Goal: Information Seeking & Learning: Learn about a topic

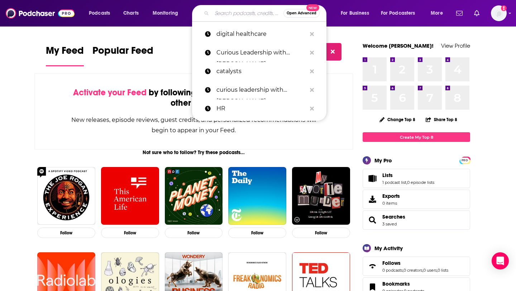
click at [230, 13] on input "Search podcasts, credits, & more..." at bounding box center [248, 13] width 72 height 11
paste input "Lifers with [PERSON_NAME]"
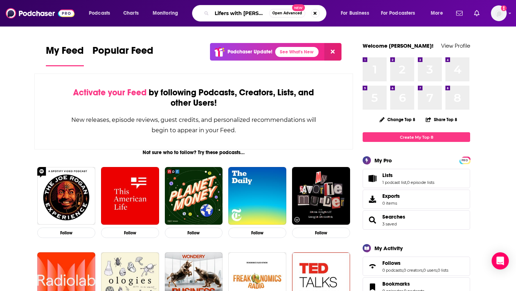
scroll to position [0, 15]
type input "Lifers with [PERSON_NAME]"
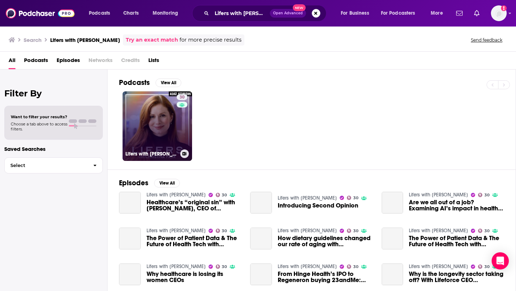
click at [152, 134] on link "30 Lifers with Christina Farr" at bounding box center [158, 126] width 70 height 70
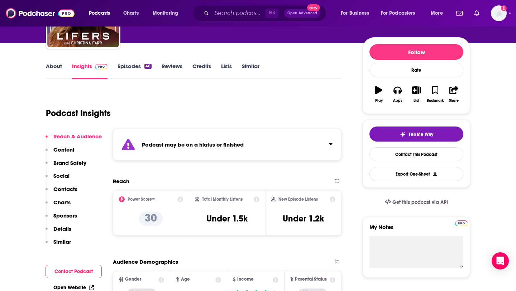
scroll to position [60, 0]
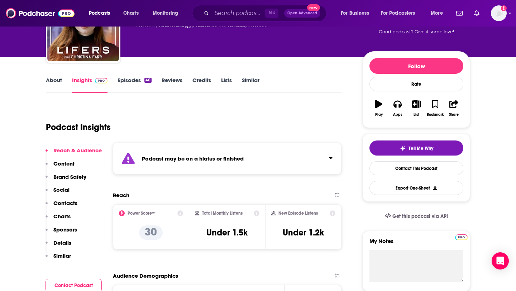
click at [136, 78] on link "Episodes 40" at bounding box center [135, 85] width 34 height 16
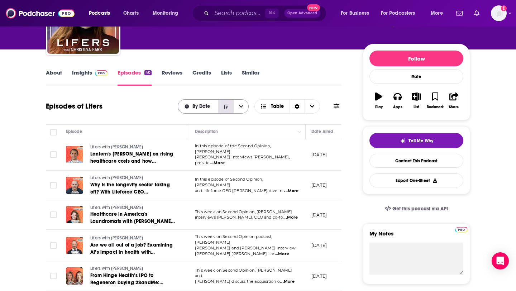
scroll to position [64, 0]
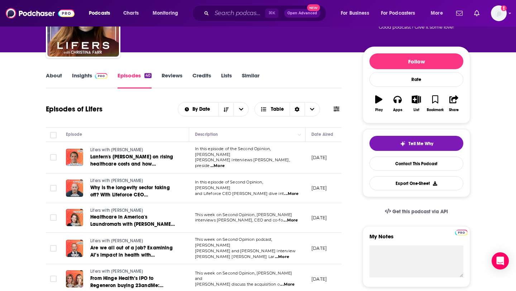
click at [97, 77] on img at bounding box center [101, 76] width 13 height 6
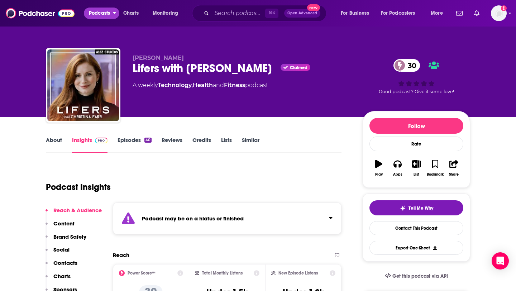
click at [108, 17] on span "Podcasts" at bounding box center [99, 13] width 21 height 10
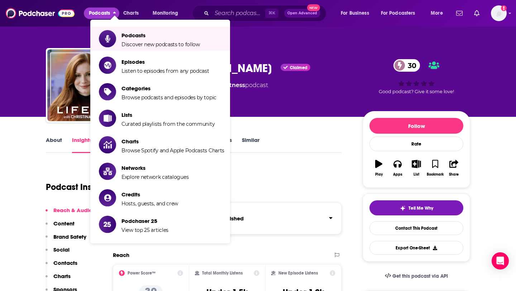
click at [248, 31] on span "Podcasts Discover new podcasts to follow Episodes Listen to episodes from any p…" at bounding box center [183, 134] width 140 height 228
click at [236, 11] on input "Search podcasts, credits, & more..." at bounding box center [238, 13] width 53 height 11
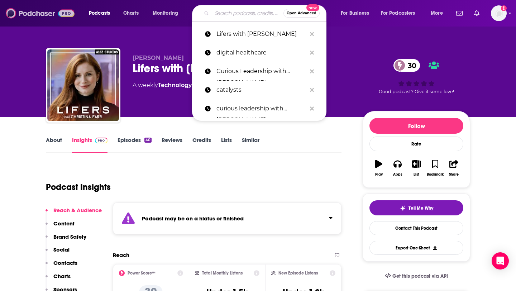
click at [42, 13] on img at bounding box center [40, 13] width 69 height 14
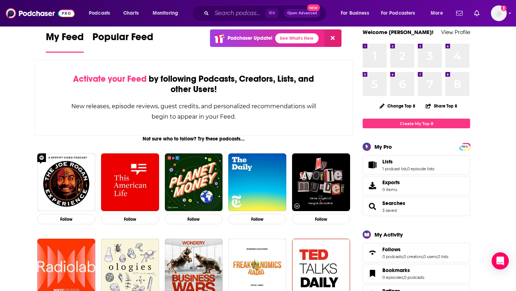
scroll to position [16, 0]
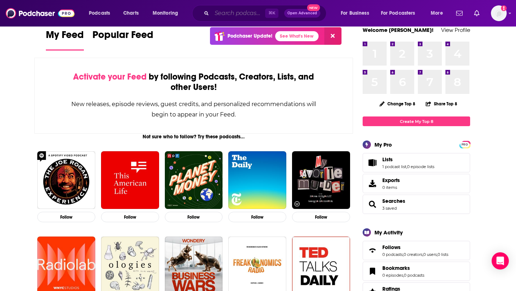
click at [236, 15] on input "Search podcasts, credits, & more..." at bounding box center [238, 13] width 53 height 11
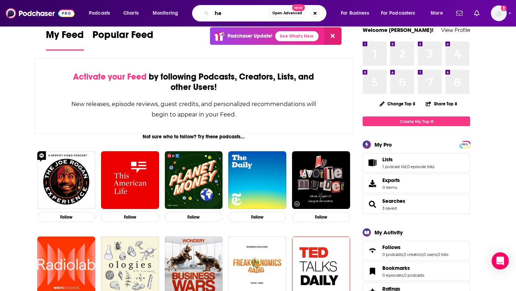
type input "h"
type input "e"
type input "medtech"
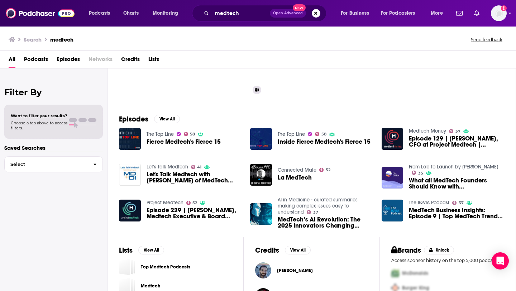
scroll to position [64, 0]
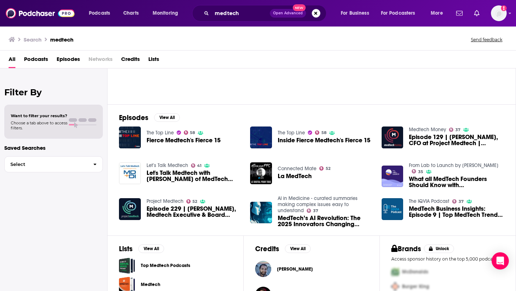
click at [224, 121] on div "Episodes View All The Top Line 58 Fierce Medtech's Fierce 15 The Top Line 58 In…" at bounding box center [311, 169] width 408 height 131
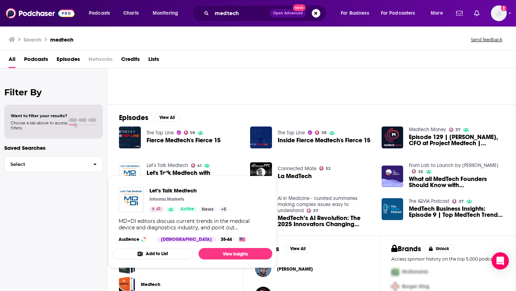
click at [167, 164] on link "Let’s Talk Medtech" at bounding box center [168, 165] width 42 height 6
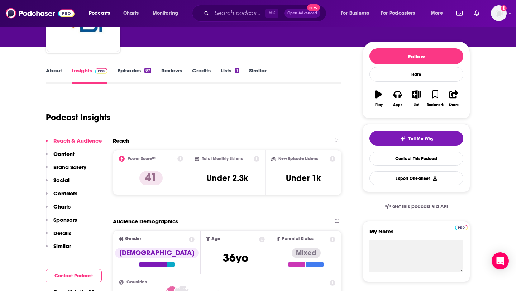
scroll to position [71, 0]
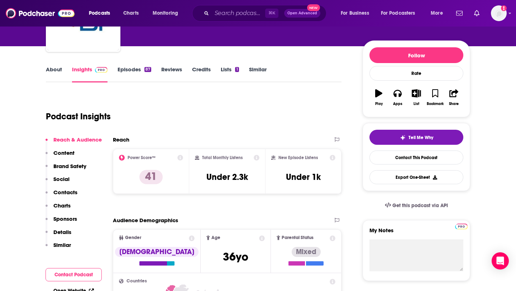
click at [60, 72] on link "About" at bounding box center [54, 74] width 16 height 16
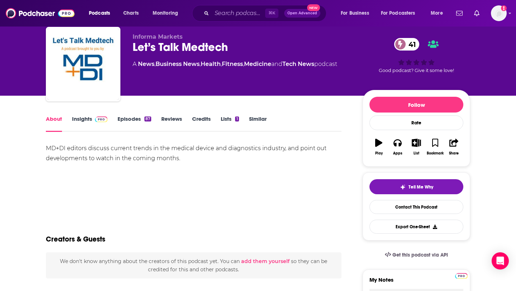
scroll to position [25, 0]
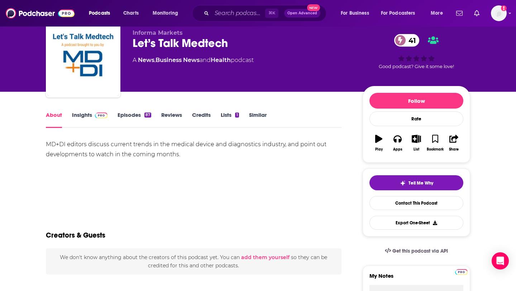
click at [141, 120] on link "Episodes 87" at bounding box center [135, 119] width 34 height 16
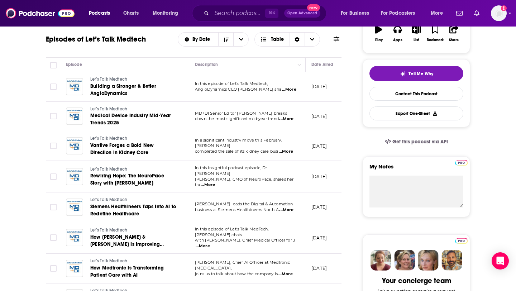
scroll to position [135, 0]
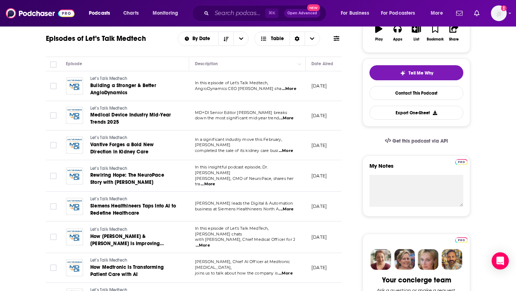
click at [285, 89] on span "...More" at bounding box center [289, 89] width 14 height 6
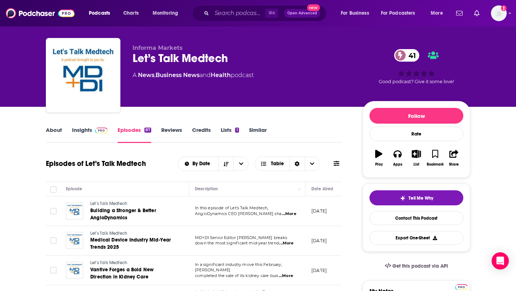
scroll to position [0, 0]
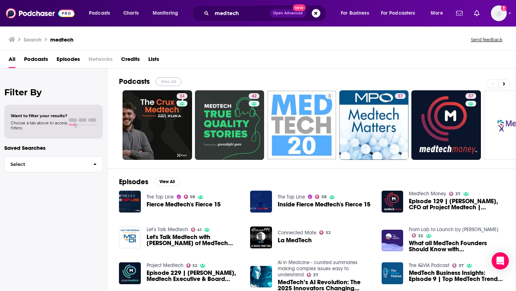
click at [173, 80] on button "View All" at bounding box center [169, 81] width 26 height 9
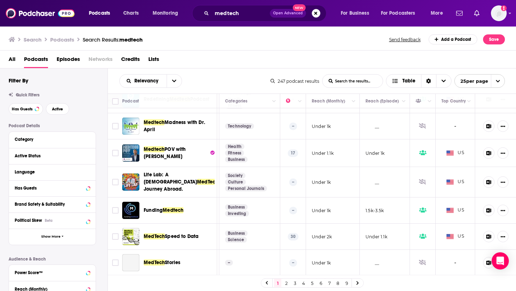
scroll to position [243, 130]
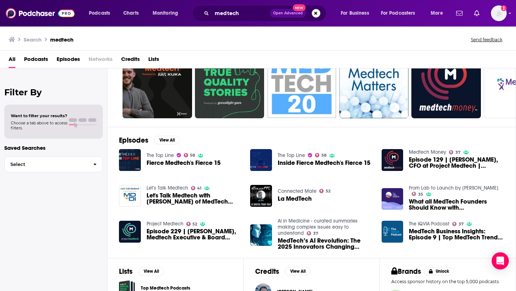
scroll to position [46, 0]
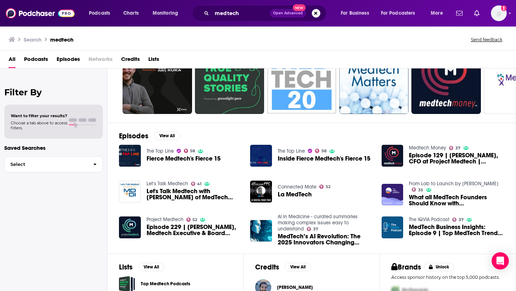
click at [173, 181] on link "Let’s Talk Medtech" at bounding box center [168, 184] width 42 height 6
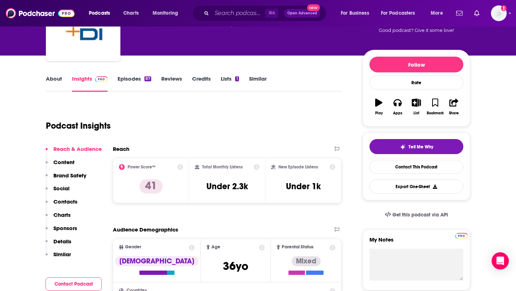
scroll to position [49, 0]
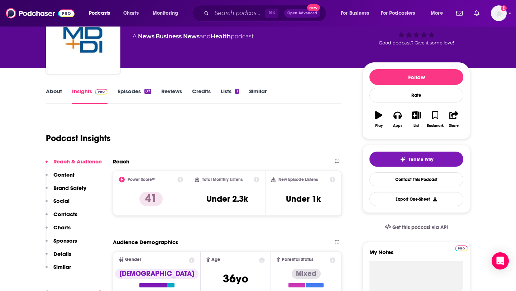
click at [53, 89] on link "About" at bounding box center [54, 96] width 16 height 16
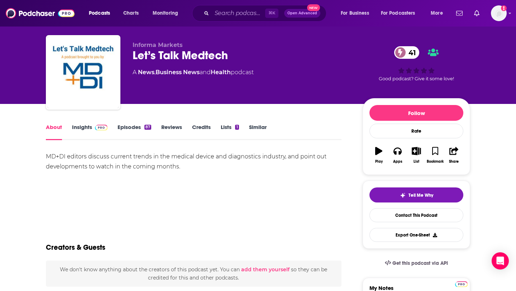
scroll to position [18, 0]
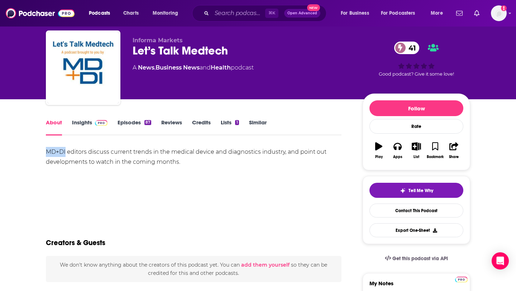
drag, startPoint x: 44, startPoint y: 152, endPoint x: 66, endPoint y: 152, distance: 21.9
copy div "MD+DI"
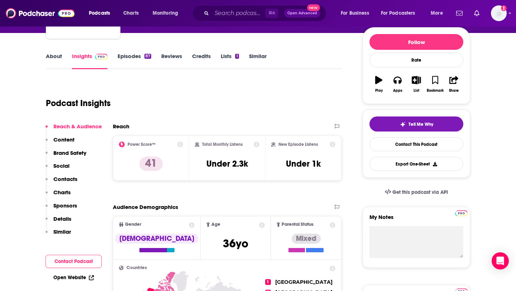
scroll to position [121, 0]
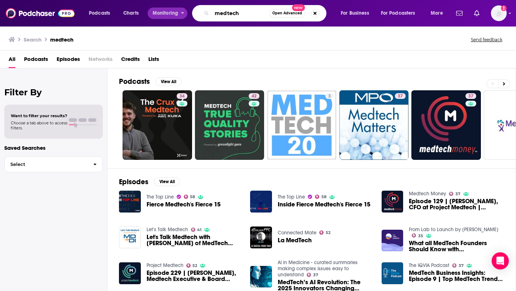
drag, startPoint x: 249, startPoint y: 11, endPoint x: 160, endPoint y: 9, distance: 88.9
click at [160, 9] on div "Podcasts Charts Monitoring medtech Open Advanced New For Business For Podcaster…" at bounding box center [267, 13] width 366 height 16
click at [222, 10] on input "digitial healthcare" at bounding box center [240, 13] width 57 height 11
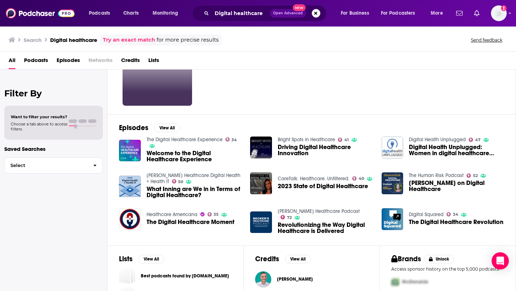
scroll to position [58, 0]
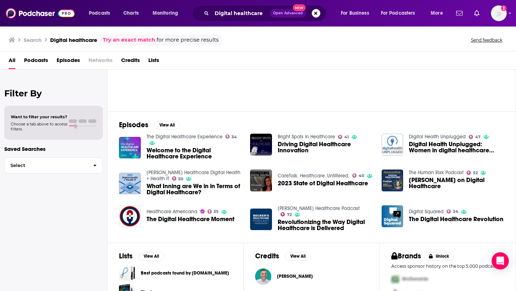
click at [215, 119] on div "Episodes View All The Digital Healthcare Experience 34 Welcome to the Digital H…" at bounding box center [311, 176] width 408 height 131
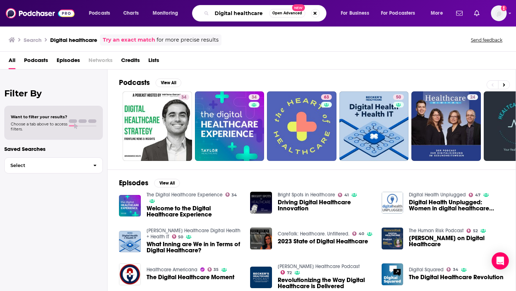
drag, startPoint x: 264, startPoint y: 11, endPoint x: 194, endPoint y: 11, distance: 70.6
click at [194, 11] on div "Digital healthcare Open Advanced New" at bounding box center [259, 13] width 134 height 16
paste input "Lifers with Christina Farr"
type input "Lifers with Christina Farr"
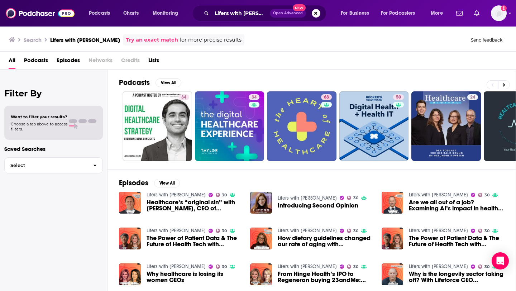
click at [162, 193] on link "Lifers with Christina Farr" at bounding box center [176, 195] width 59 height 6
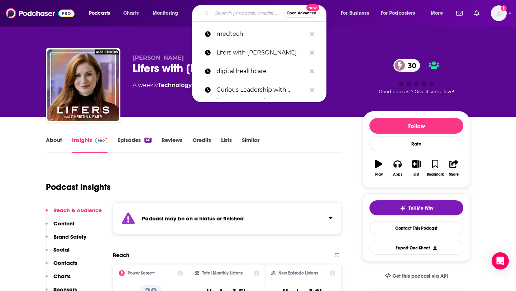
click at [234, 15] on input "Search podcasts, credits, & more..." at bounding box center [248, 13] width 72 height 11
paste input "Digital Health Investor Talk Show"
type input "Digital Health Investor Talk Show"
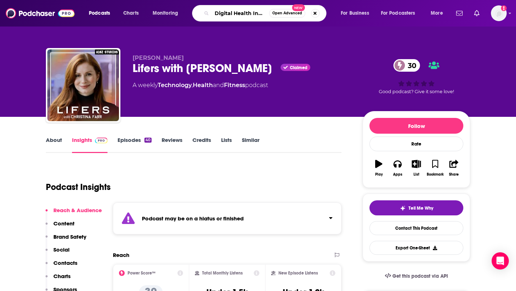
scroll to position [0, 38]
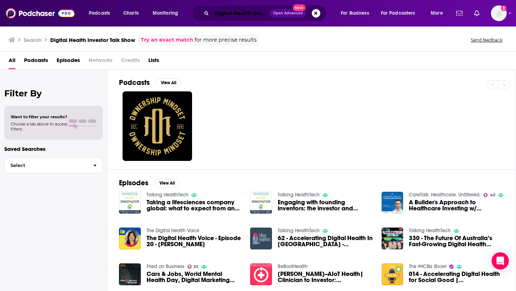
click at [233, 13] on input "Digital Health Investor Talk Show" at bounding box center [241, 13] width 58 height 11
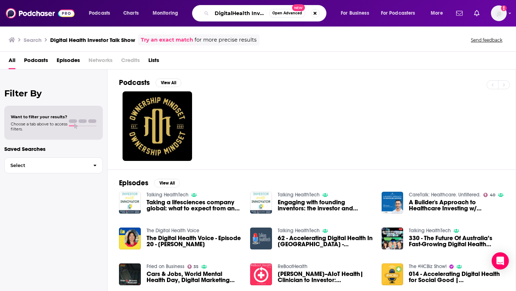
scroll to position [0, 37]
drag, startPoint x: 250, startPoint y: 13, endPoint x: 281, endPoint y: 13, distance: 31.5
click at [281, 13] on div "DigitalHealth Investor Talk Show Open Advanced New" at bounding box center [259, 13] width 134 height 16
click at [239, 13] on input "DigitalHealth Investor Talk Show" at bounding box center [240, 13] width 57 height 11
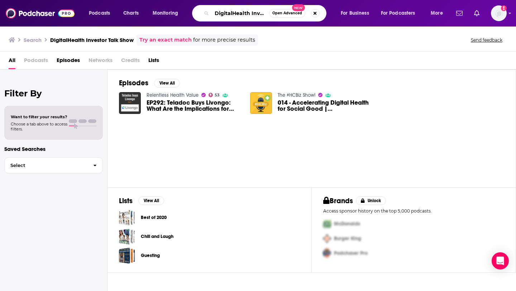
click at [258, 15] on input "DigitalHealth Investor Talk Show" at bounding box center [240, 13] width 57 height 11
drag, startPoint x: 258, startPoint y: 13, endPoint x: 283, endPoint y: 13, distance: 25.1
click at [283, 13] on div "DigitalHealth Investor Talk Show Open Advanced New" at bounding box center [259, 13] width 134 height 16
click at [237, 13] on input "DigitalHealth Investor Talk Show" at bounding box center [240, 13] width 57 height 11
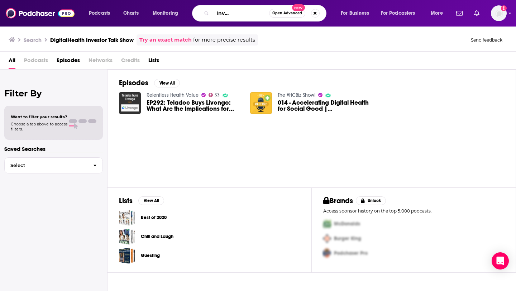
scroll to position [0, 35]
drag, startPoint x: 265, startPoint y: 14, endPoint x: 253, endPoint y: 14, distance: 12.2
click at [253, 14] on input "DigitalHealth InvestorTalk Show" at bounding box center [240, 13] width 57 height 11
type input "DigitalHealth InvestorTalk"
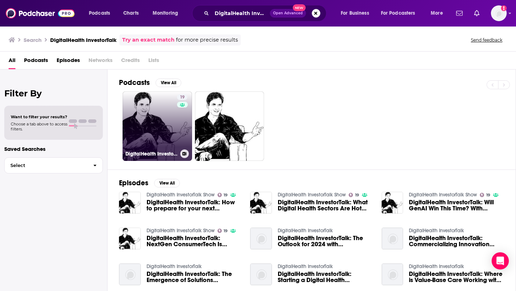
click at [148, 126] on link "19 DigitalHealth InvestorTalk Show" at bounding box center [158, 126] width 70 height 70
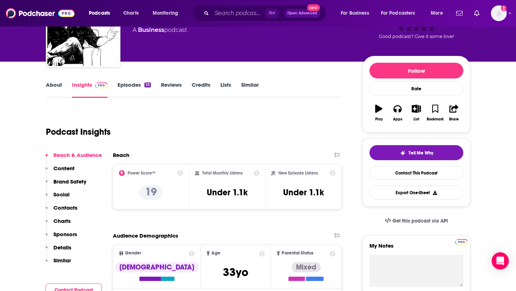
scroll to position [56, 0]
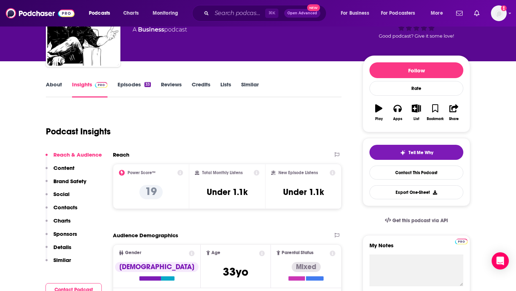
click at [142, 84] on link "Episodes 33" at bounding box center [134, 89] width 33 height 16
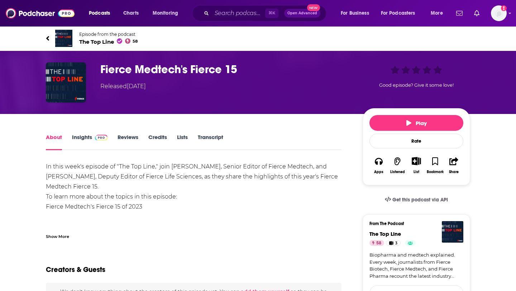
click at [108, 41] on span "The Top Line 58" at bounding box center [108, 41] width 58 height 7
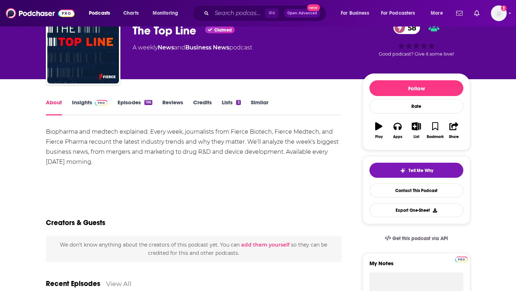
scroll to position [42, 0]
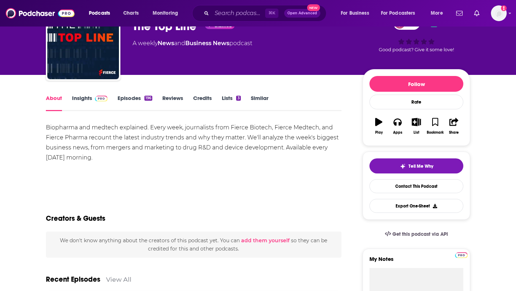
click at [87, 100] on link "Insights" at bounding box center [89, 103] width 35 height 16
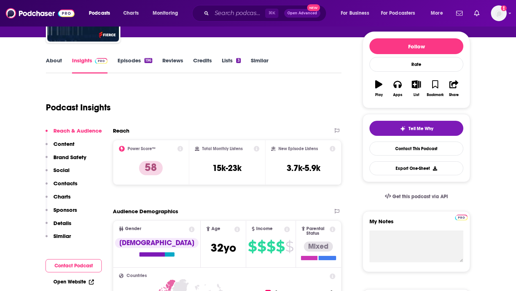
scroll to position [66, 0]
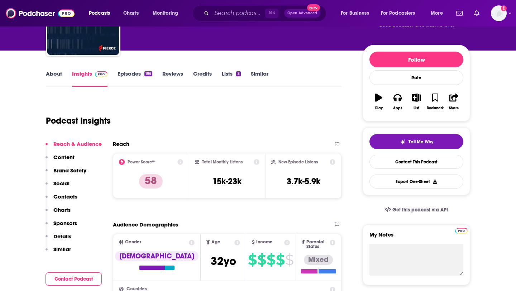
click at [137, 78] on link "Episodes 196" at bounding box center [135, 78] width 35 height 16
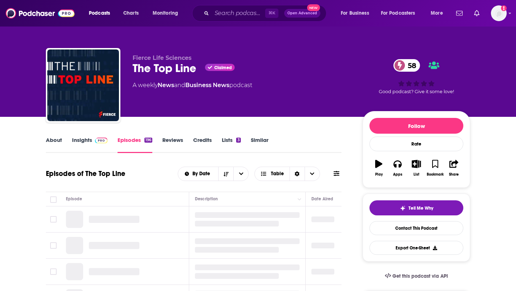
scroll to position [101, 0]
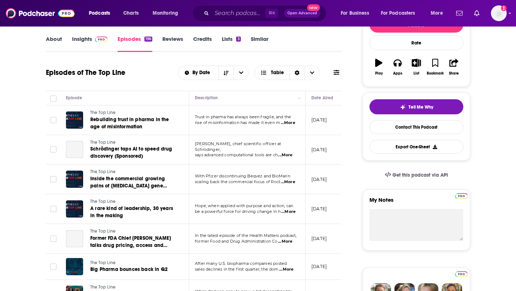
click at [285, 121] on span "...More" at bounding box center [288, 123] width 14 height 6
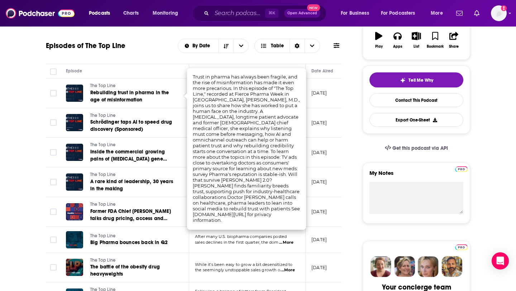
scroll to position [129, 0]
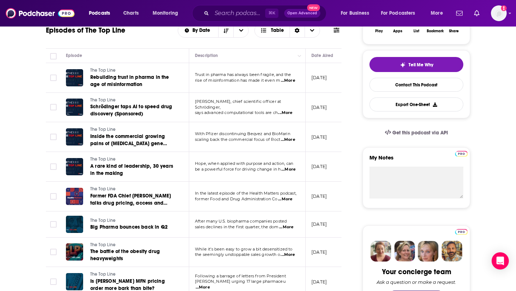
scroll to position [146, 0]
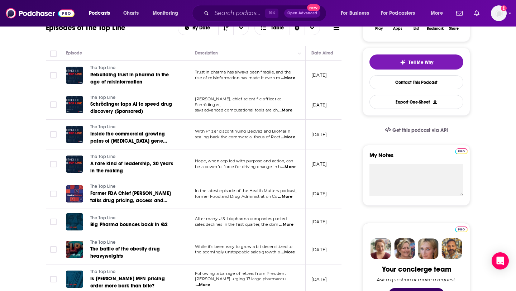
click at [291, 138] on span "...More" at bounding box center [288, 137] width 14 height 6
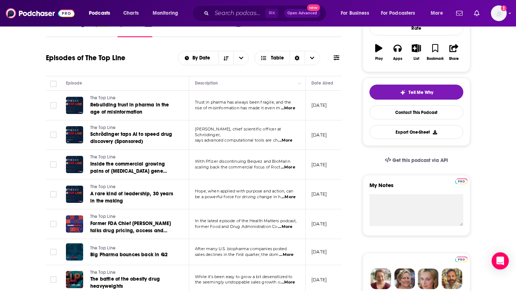
scroll to position [0, 0]
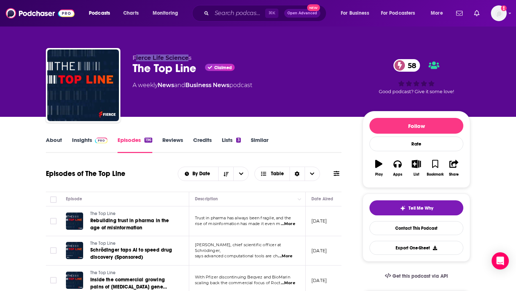
drag, startPoint x: 134, startPoint y: 58, endPoint x: 190, endPoint y: 58, distance: 55.2
click at [190, 58] on span "Fierce Life Sciences" at bounding box center [162, 57] width 59 height 7
drag, startPoint x: 126, startPoint y: 60, endPoint x: 191, endPoint y: 60, distance: 65.2
click at [191, 60] on div "Fierce Life Sciences The Top Line Claimed 58 A weekly News and Business News po…" at bounding box center [258, 86] width 424 height 77
copy span "Fierce Life Sciences"
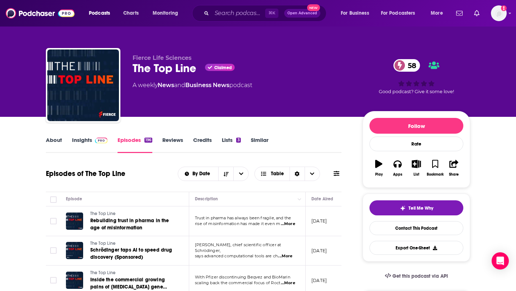
click at [142, 97] on div "Fierce Life Sciences The Top Line Claimed 58 A weekly News and Business News po…" at bounding box center [242, 82] width 219 height 57
click at [46, 140] on link "About" at bounding box center [54, 145] width 16 height 16
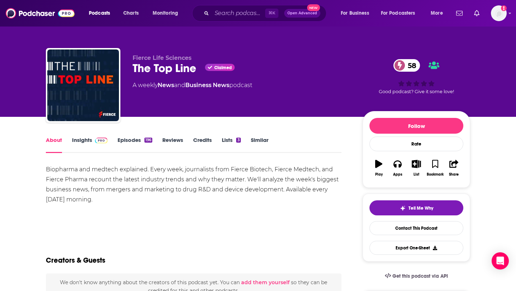
click at [93, 136] on div "About Insights Episodes 196 Reviews Credits Lists 3 Similar" at bounding box center [194, 144] width 296 height 18
click at [89, 142] on link "Insights" at bounding box center [89, 145] width 35 height 16
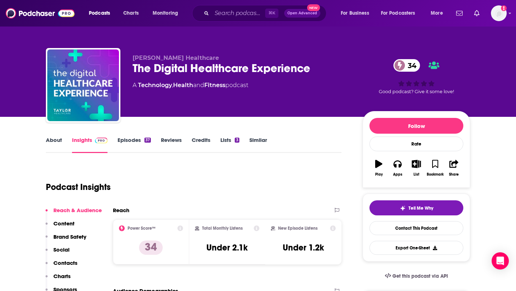
click at [51, 141] on link "About" at bounding box center [54, 145] width 16 height 16
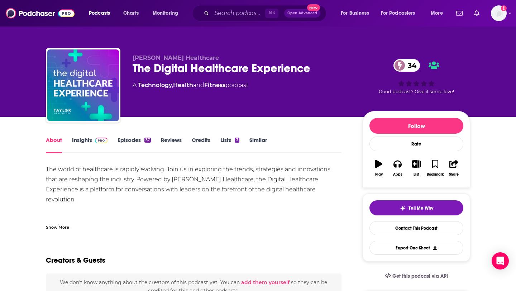
click at [102, 143] on img at bounding box center [101, 141] width 13 height 6
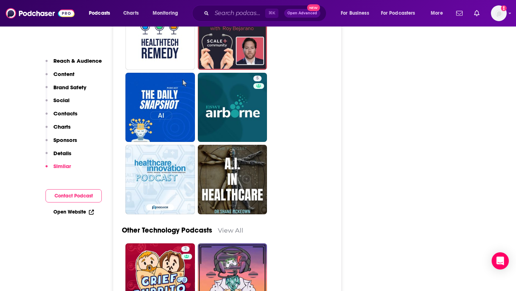
scroll to position [1771, 0]
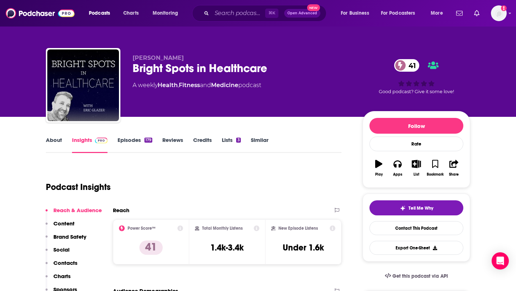
click at [53, 143] on link "About" at bounding box center [54, 145] width 16 height 16
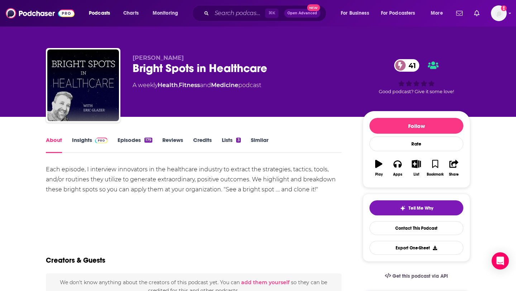
click at [91, 143] on link "Insights" at bounding box center [89, 145] width 35 height 16
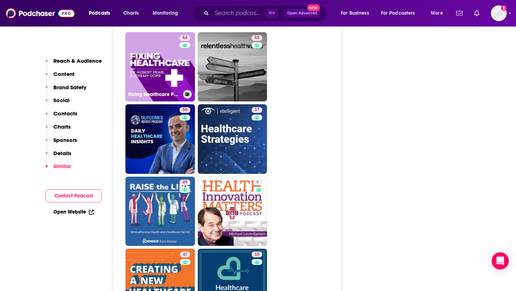
scroll to position [1234, 0]
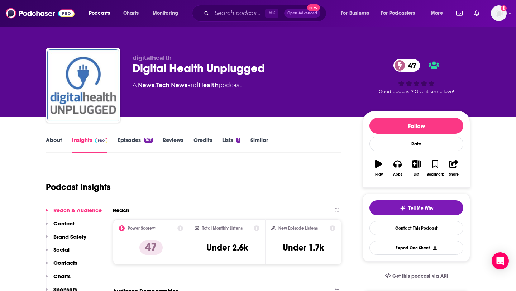
click at [54, 140] on link "About" at bounding box center [54, 145] width 16 height 16
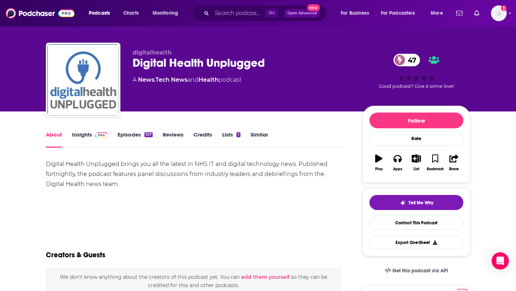
scroll to position [9, 0]
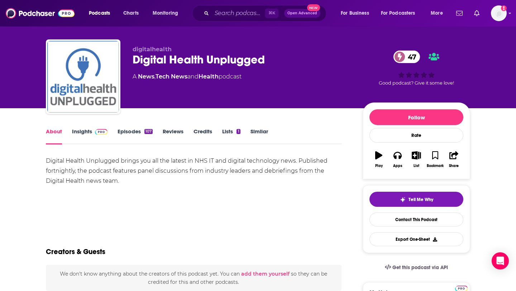
click at [141, 130] on link "Episodes 107" at bounding box center [135, 136] width 35 height 16
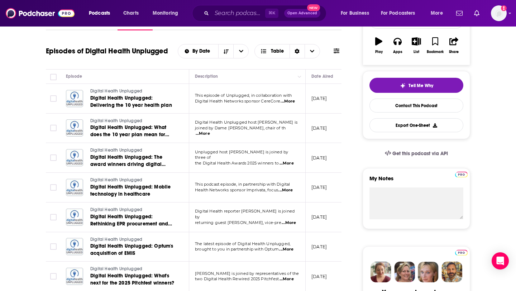
scroll to position [127, 0]
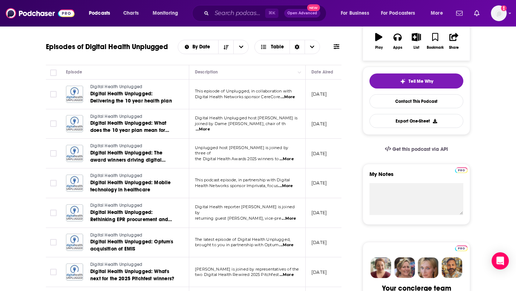
click at [288, 97] on span "...More" at bounding box center [288, 97] width 14 height 6
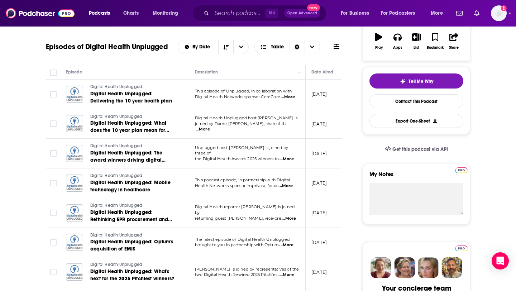
click at [210, 126] on span "...More" at bounding box center [203, 129] width 14 height 6
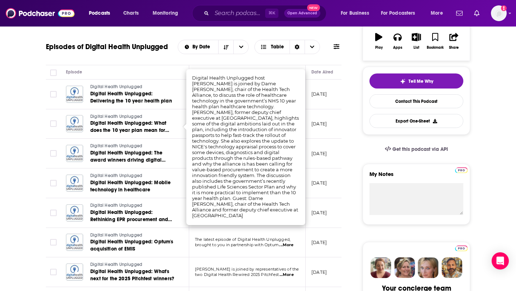
click at [336, 140] on td "[DATE]" at bounding box center [329, 154] width 47 height 30
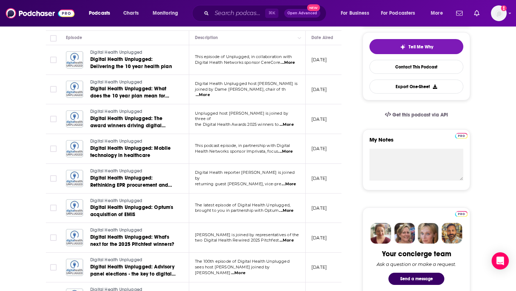
scroll to position [162, 0]
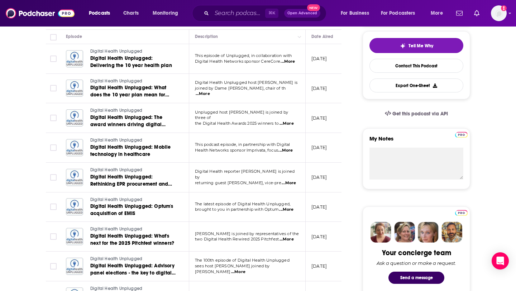
click at [288, 121] on span "...More" at bounding box center [286, 124] width 14 height 6
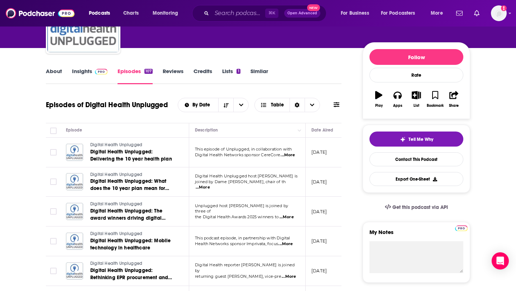
scroll to position [0, 0]
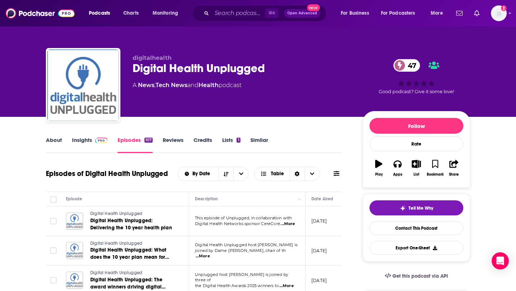
click at [85, 143] on link "Insights" at bounding box center [89, 145] width 35 height 16
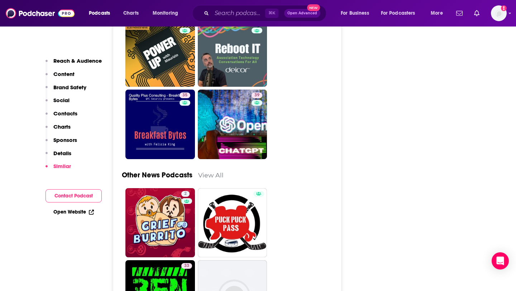
scroll to position [2020, 0]
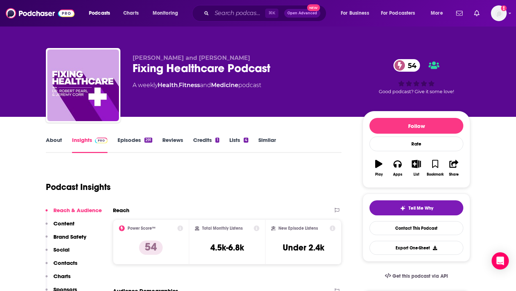
click at [130, 136] on div "About Insights Episodes 291 Reviews Credits 1 Lists 4 Similar" at bounding box center [194, 144] width 296 height 18
click at [137, 142] on link "Episodes 291" at bounding box center [135, 145] width 35 height 16
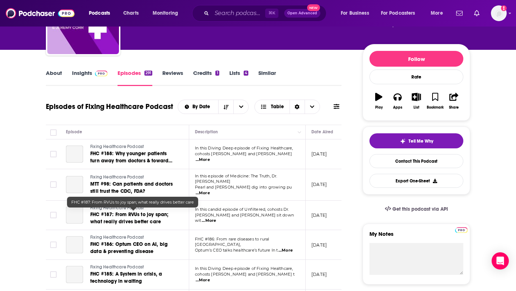
scroll to position [69, 0]
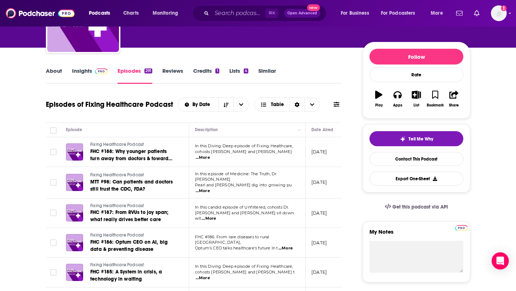
click at [56, 72] on link "About" at bounding box center [54, 75] width 16 height 16
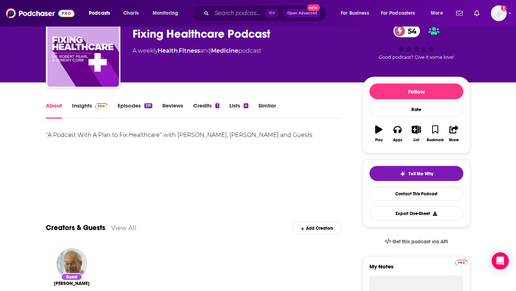
scroll to position [37, 0]
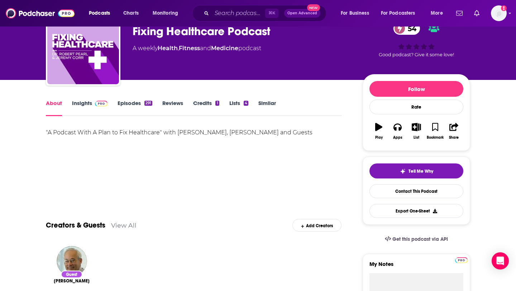
click at [142, 101] on link "Episodes 291" at bounding box center [135, 108] width 35 height 16
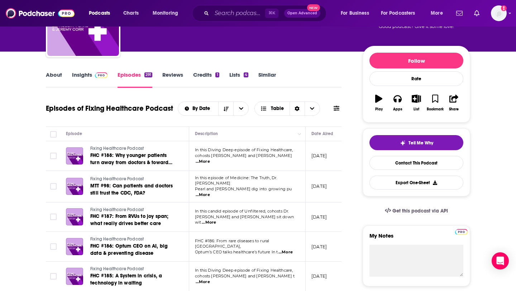
scroll to position [66, 0]
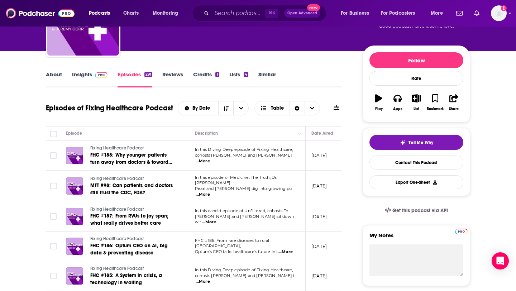
click at [102, 75] on img at bounding box center [101, 75] width 13 height 6
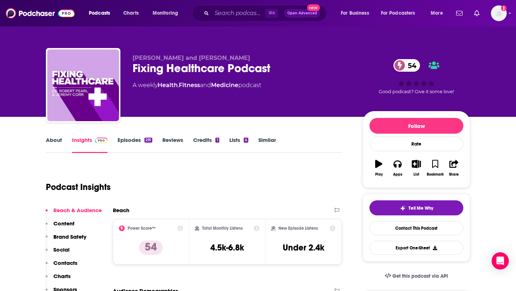
click at [143, 141] on link "Episodes 291" at bounding box center [135, 145] width 35 height 16
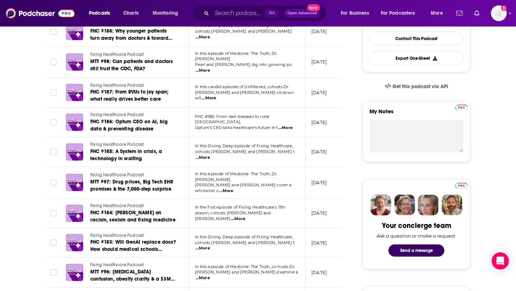
scroll to position [192, 0]
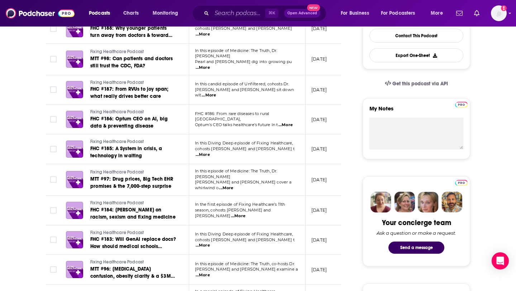
click at [294, 154] on td "In this Diving Deep episode of Fixing Healthcare, cohosts Dr. Robert Pearl and …" at bounding box center [247, 149] width 116 height 30
click at [210, 152] on span "...More" at bounding box center [203, 155] width 14 height 6
click at [313, 155] on td "August 20, 2025" at bounding box center [329, 149] width 47 height 30
click at [288, 124] on td "FHC #186: From rare diseases to rural America, Optum’s CEO talks healthcare’s f…" at bounding box center [247, 120] width 116 height 30
click at [288, 122] on span "...More" at bounding box center [285, 125] width 14 height 6
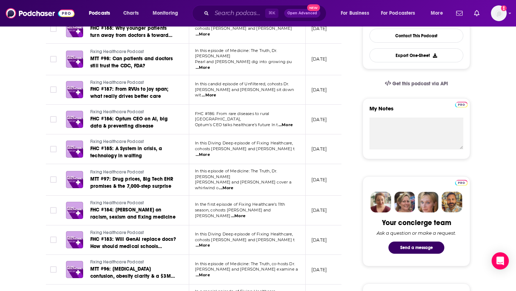
click at [336, 125] on td "August 26, 2025" at bounding box center [329, 120] width 47 height 30
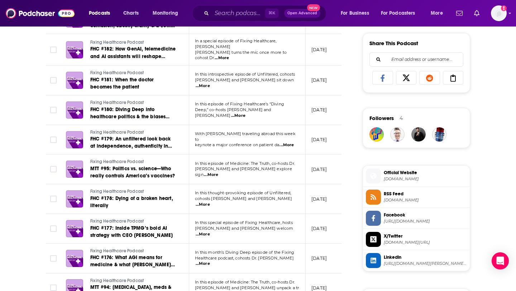
scroll to position [444, 0]
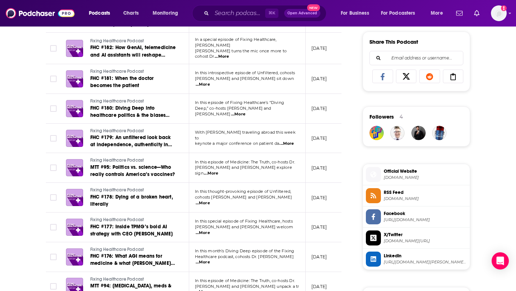
click at [218, 171] on span "...More" at bounding box center [211, 174] width 14 height 6
click at [332, 153] on td "[DATE]" at bounding box center [329, 168] width 47 height 30
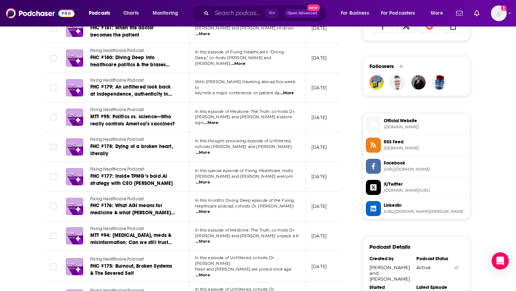
scroll to position [499, 0]
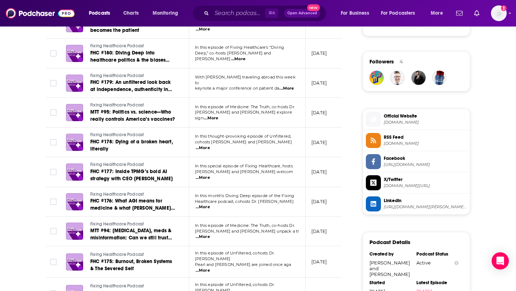
click at [210, 175] on span "...More" at bounding box center [203, 178] width 14 height 6
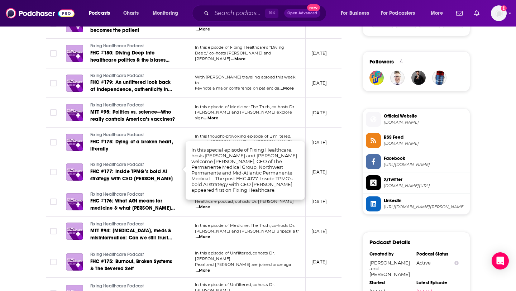
click at [321, 171] on td "June 4, 2025" at bounding box center [329, 172] width 47 height 30
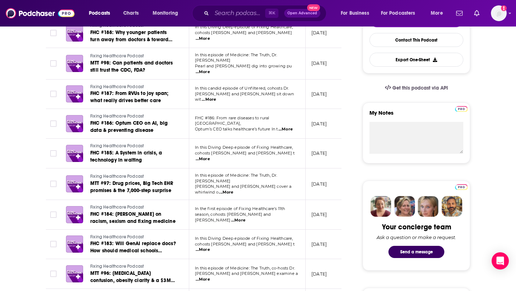
scroll to position [0, 0]
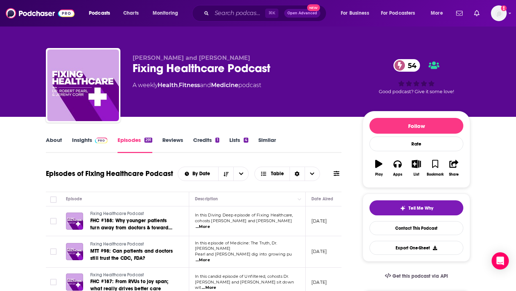
click at [92, 140] on span at bounding box center [99, 140] width 15 height 7
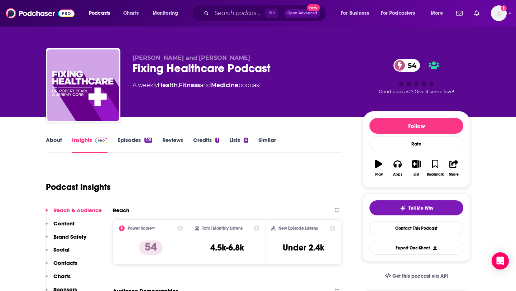
click at [61, 141] on link "About" at bounding box center [54, 145] width 16 height 16
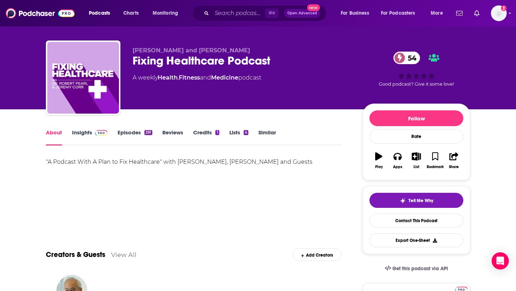
scroll to position [10, 0]
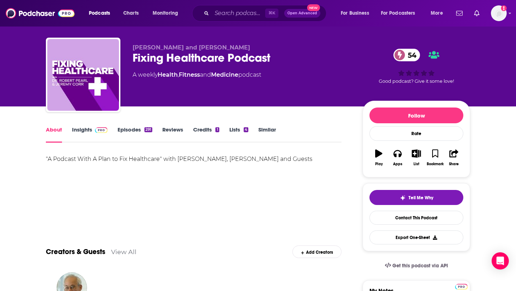
click at [99, 130] on img at bounding box center [101, 130] width 13 height 6
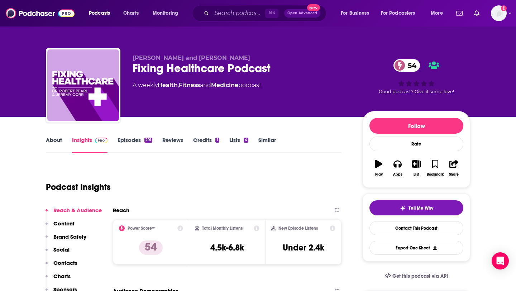
click at [138, 140] on link "Episodes 291" at bounding box center [135, 145] width 35 height 16
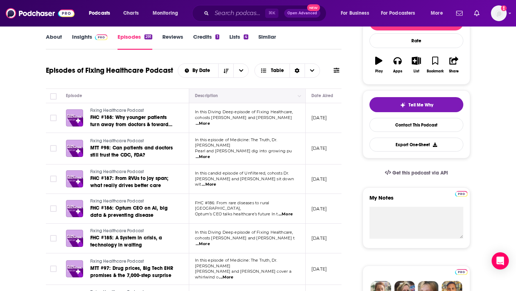
scroll to position [104, 0]
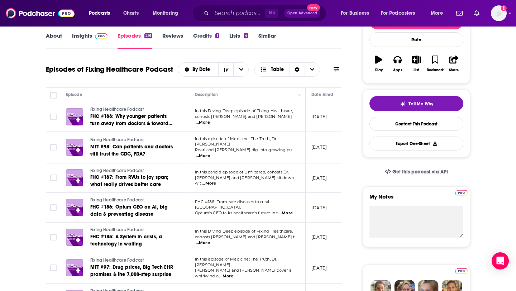
click at [210, 120] on span "...More" at bounding box center [203, 123] width 14 height 6
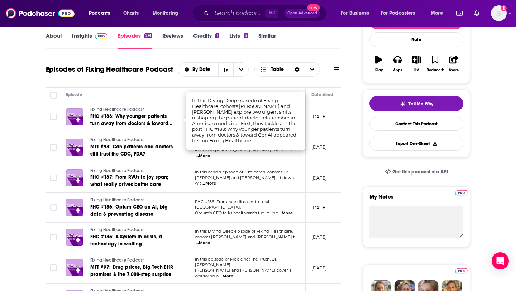
click at [325, 129] on td "September 16, 2025" at bounding box center [329, 117] width 47 height 30
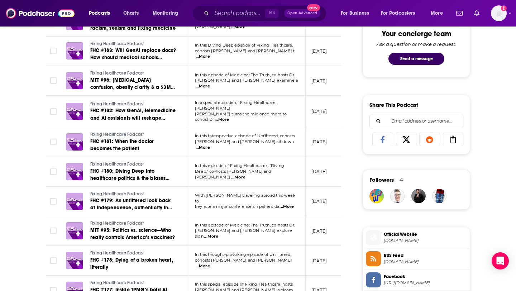
scroll to position [382, 0]
click at [229, 116] on span "...More" at bounding box center [222, 119] width 14 height 6
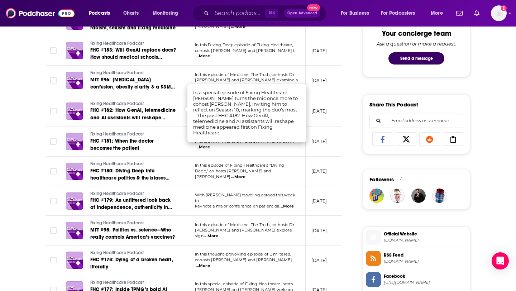
click at [324, 127] on td "July 8, 2025" at bounding box center [329, 142] width 47 height 30
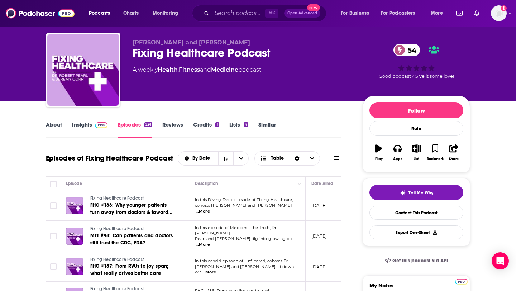
scroll to position [0, 0]
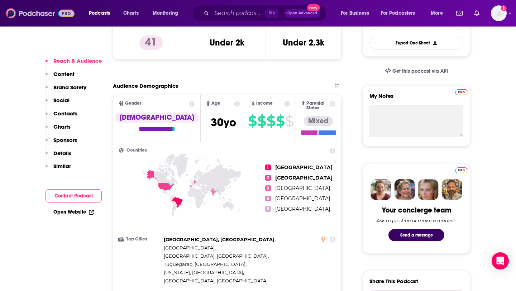
scroll to position [206, 0]
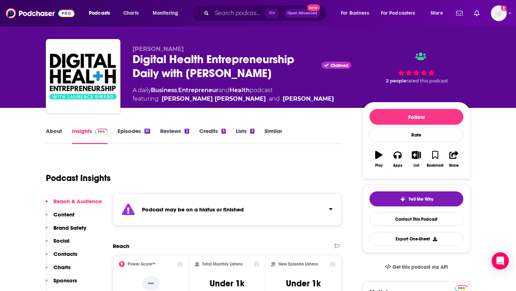
scroll to position [15, 0]
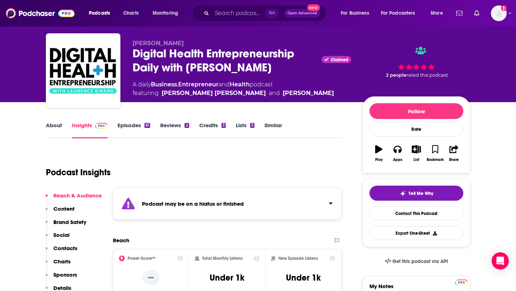
click at [143, 124] on link "Episodes 61" at bounding box center [134, 130] width 33 height 16
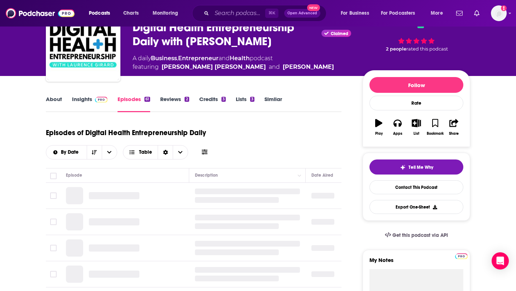
scroll to position [43, 0]
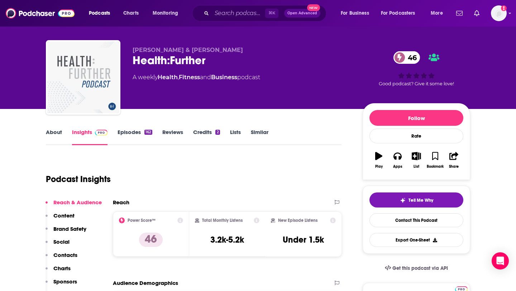
scroll to position [9, 0]
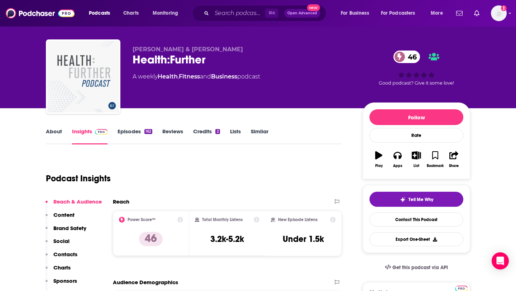
click at [138, 130] on link "Episodes 162" at bounding box center [135, 136] width 35 height 16
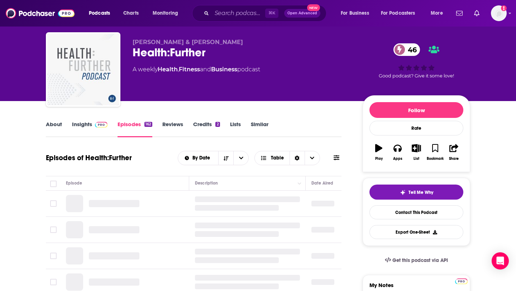
scroll to position [18, 0]
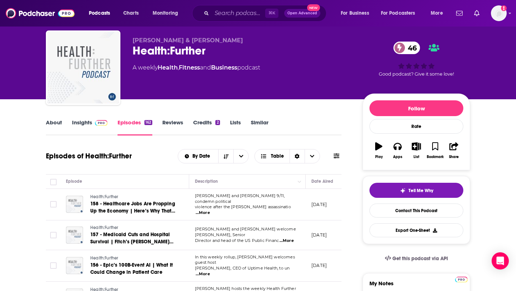
click at [57, 124] on link "About" at bounding box center [54, 127] width 16 height 16
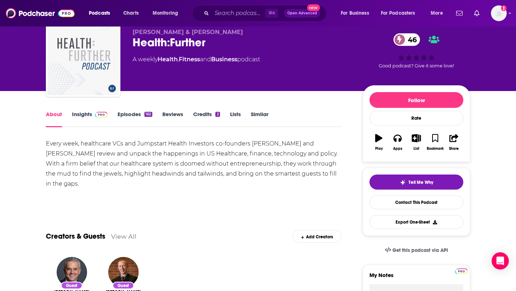
scroll to position [27, 0]
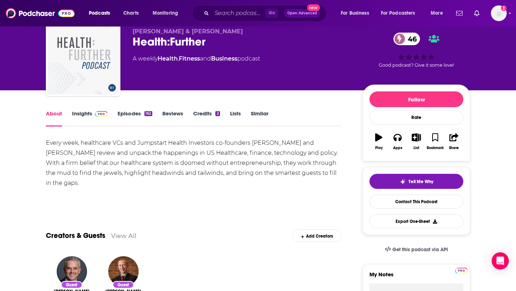
click at [138, 116] on link "Episodes 162" at bounding box center [135, 118] width 35 height 16
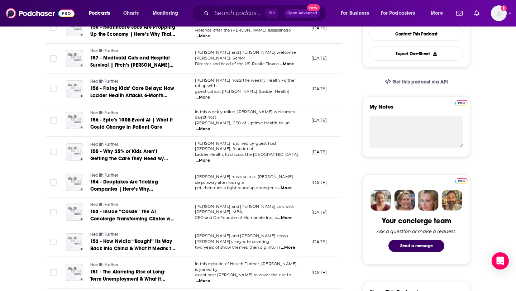
scroll to position [196, 0]
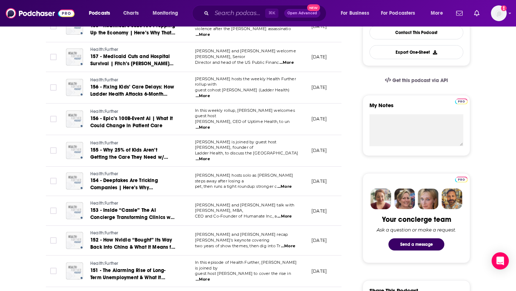
click at [210, 125] on span "...More" at bounding box center [203, 128] width 14 height 6
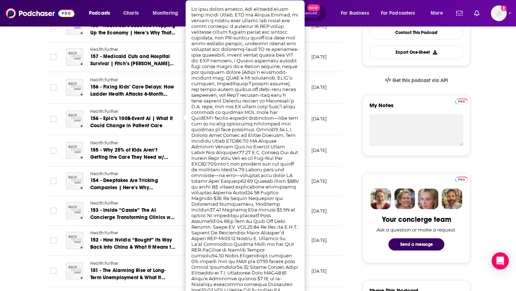
click at [333, 104] on td "[DATE]" at bounding box center [329, 120] width 47 height 32
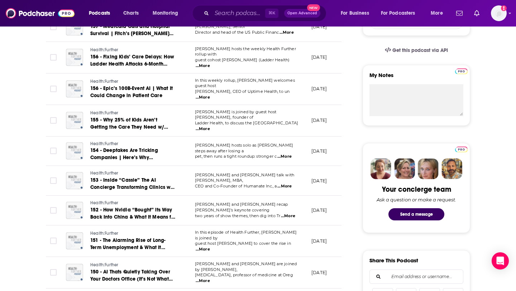
scroll to position [0, 0]
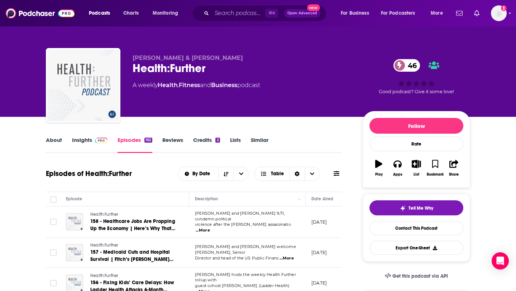
click at [53, 138] on link "About" at bounding box center [54, 145] width 16 height 16
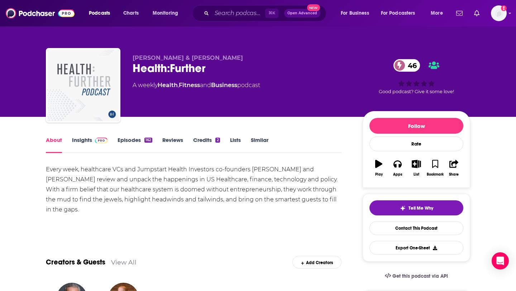
click at [168, 88] on link "Health" at bounding box center [168, 85] width 20 height 7
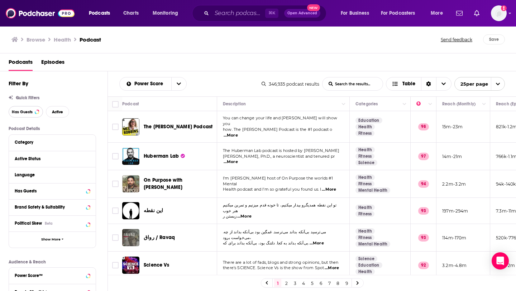
click at [26, 113] on span "Has Guests" at bounding box center [22, 112] width 21 height 4
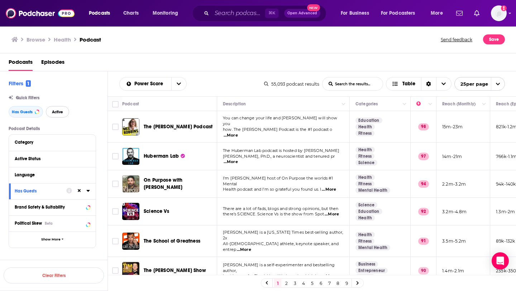
click at [61, 111] on span "Active" at bounding box center [57, 112] width 11 height 4
click at [58, 176] on div "Language" at bounding box center [48, 174] width 67 height 5
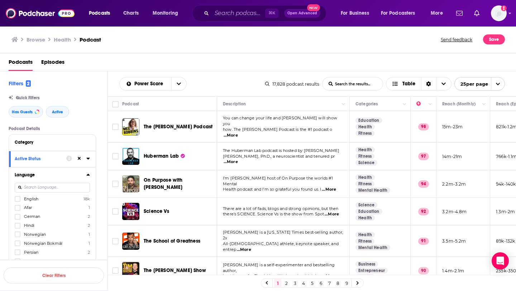
click at [25, 200] on span "English" at bounding box center [31, 198] width 14 height 5
click at [18, 201] on input "multiSelectOption-en-0" at bounding box center [18, 201] width 0 height 0
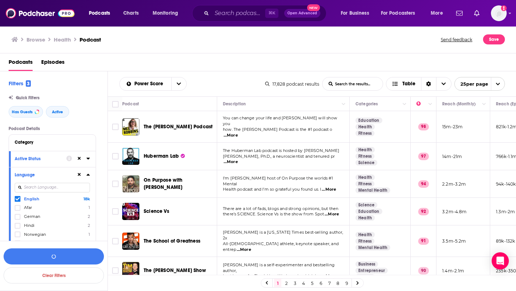
click at [88, 176] on icon at bounding box center [87, 175] width 3 height 2
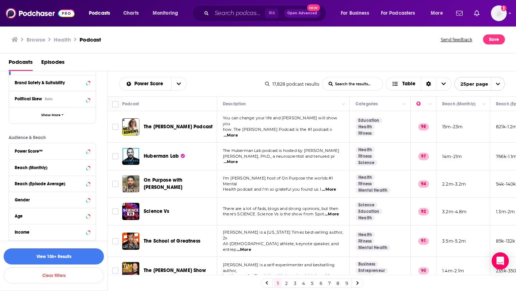
scroll to position [130, 0]
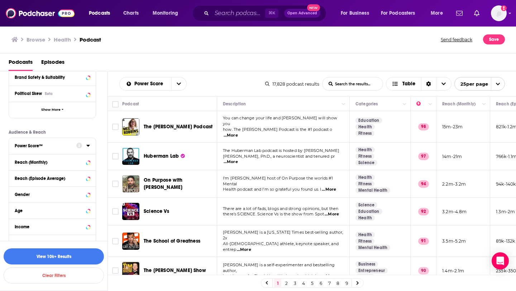
click at [88, 146] on icon at bounding box center [87, 146] width 3 height 2
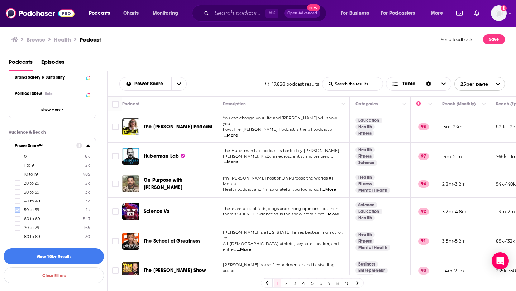
click at [19, 208] on icon at bounding box center [17, 209] width 4 height 3
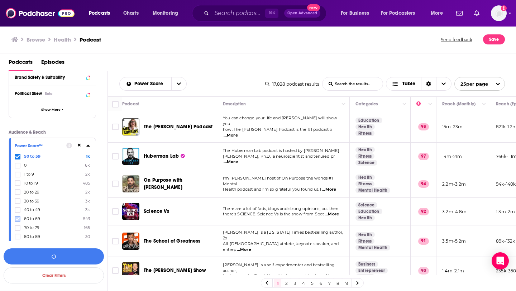
click at [18, 217] on icon at bounding box center [17, 219] width 4 height 4
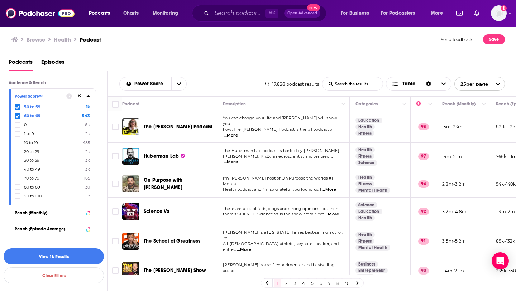
scroll to position [180, 0]
click at [18, 176] on icon at bounding box center [17, 178] width 4 height 4
click at [18, 186] on icon at bounding box center [17, 186] width 4 height 3
click at [18, 193] on icon at bounding box center [17, 195] width 4 height 4
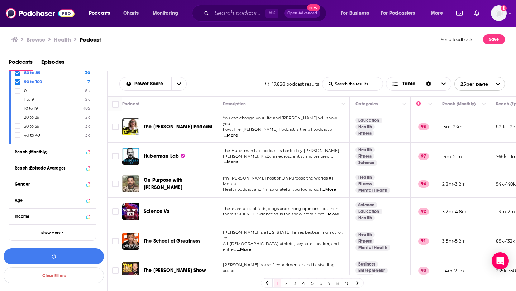
scroll to position [242, 0]
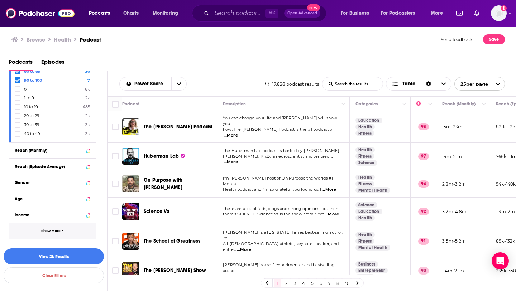
click at [52, 229] on span "Show More" at bounding box center [50, 231] width 19 height 4
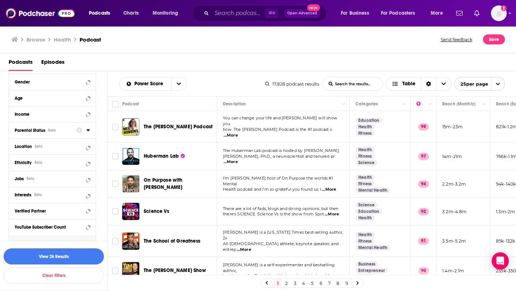
scroll to position [344, 0]
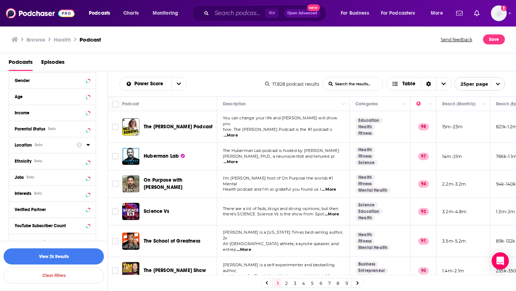
click at [51, 146] on div "Location Beta" at bounding box center [43, 145] width 57 height 5
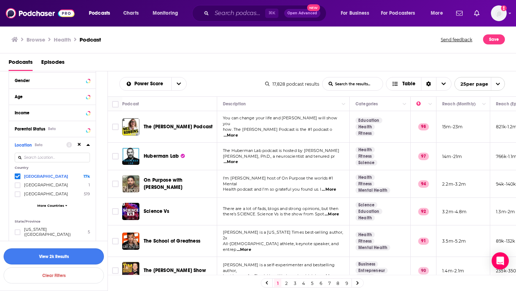
click at [75, 260] on button "View 2k Results" at bounding box center [54, 256] width 100 height 16
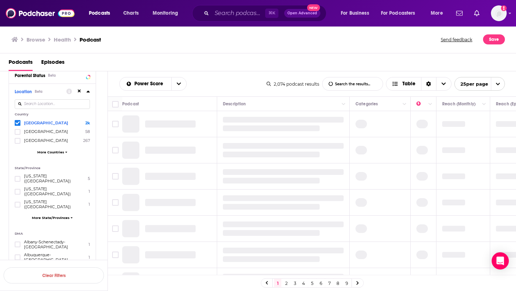
scroll to position [291, 0]
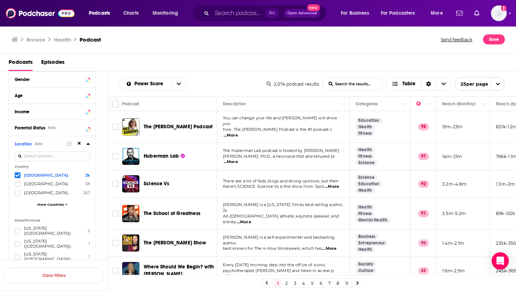
click at [357, 85] on input "List Search Input" at bounding box center [352, 83] width 60 height 13
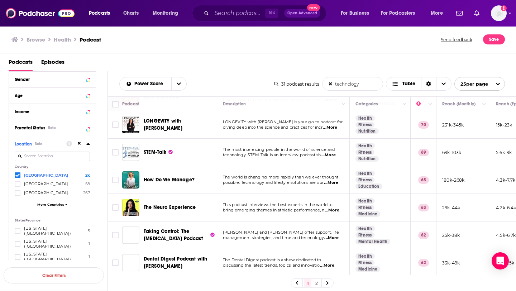
scroll to position [94, 0]
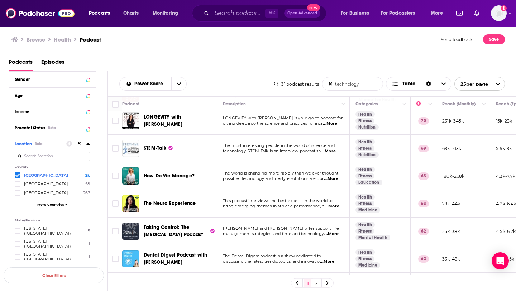
type input "technology"
click at [334, 176] on span "...More" at bounding box center [331, 179] width 14 height 6
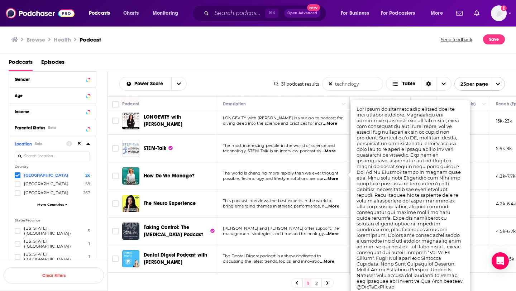
click at [296, 181] on td "The world is changing more rapidly than we ever thought possible. Technology an…" at bounding box center [283, 176] width 133 height 28
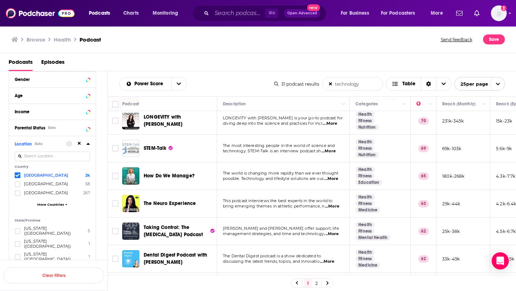
click at [267, 149] on span "technology. STEM-Talk is an interview podcast sh" at bounding box center [272, 150] width 98 height 5
click at [263, 143] on span "The most interesting people in the world of science and" at bounding box center [279, 145] width 112 height 5
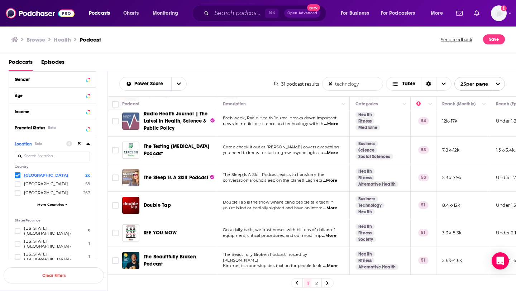
scroll to position [550, 0]
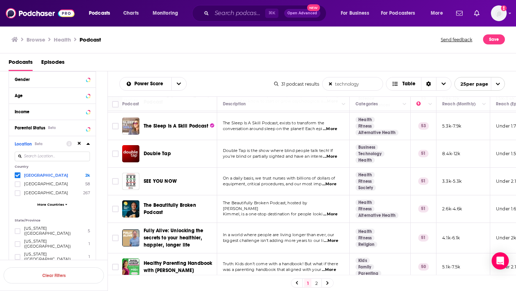
click at [316, 285] on link "2" at bounding box center [316, 283] width 7 height 9
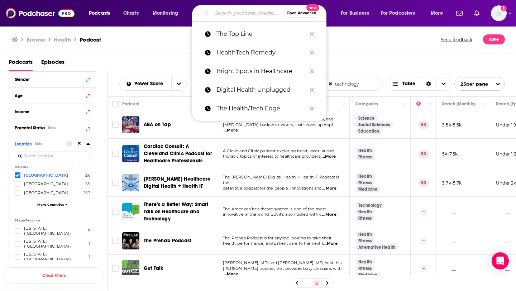
click at [225, 13] on input "Search podcasts, credits, & more..." at bounding box center [248, 13] width 72 height 11
paste input "Digital Health Investor Talk Show"
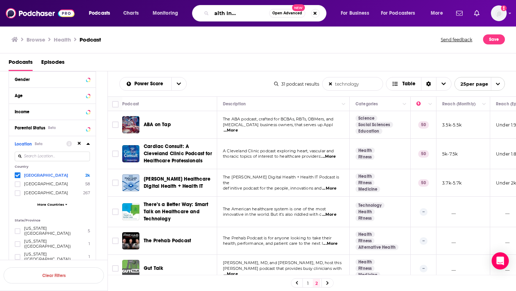
scroll to position [0, 22]
click at [255, 13] on input "Digital Health Investor Talk" at bounding box center [240, 13] width 57 height 11
drag, startPoint x: 230, startPoint y: 13, endPoint x: 199, endPoint y: 12, distance: 30.5
click at [199, 13] on div "Digital Health InvestorTalk Open Advanced New" at bounding box center [259, 13] width 134 height 16
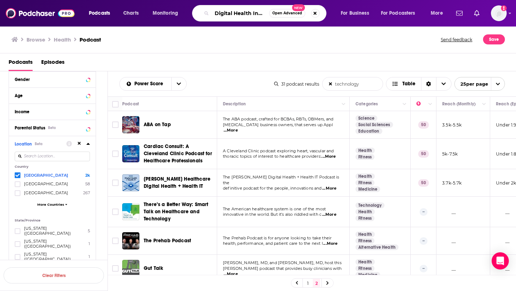
click at [233, 14] on input "Digital Health InvestorTalk" at bounding box center [240, 13] width 57 height 11
type input "DigitalHealth InvestorTalk"
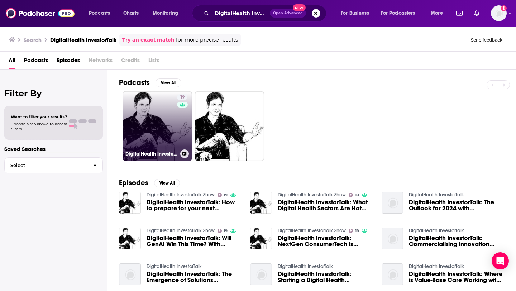
click at [164, 110] on link "19 DigitalHealth InvestorTalk Show" at bounding box center [158, 126] width 70 height 70
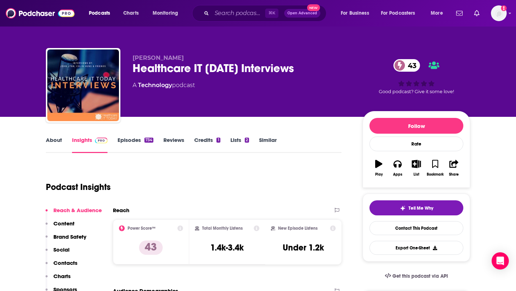
click at [143, 142] on link "Episodes 734" at bounding box center [136, 145] width 36 height 16
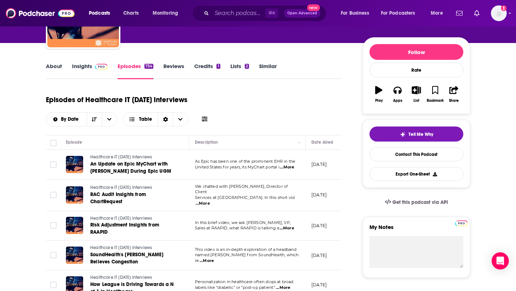
scroll to position [74, 0]
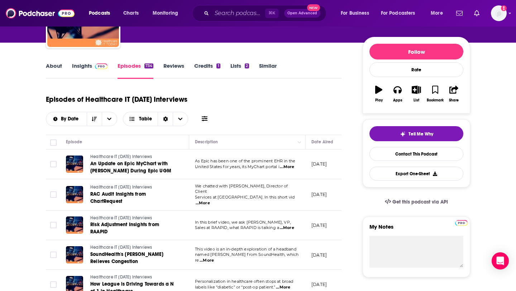
click at [98, 71] on link "Insights" at bounding box center [89, 70] width 35 height 16
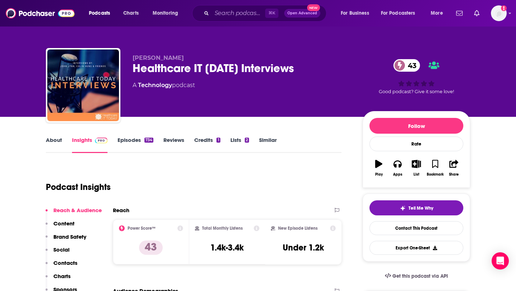
click at [57, 141] on link "About" at bounding box center [54, 145] width 16 height 16
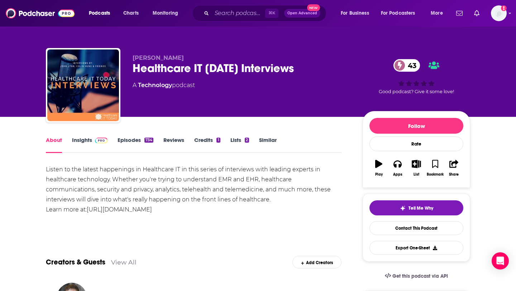
scroll to position [12, 0]
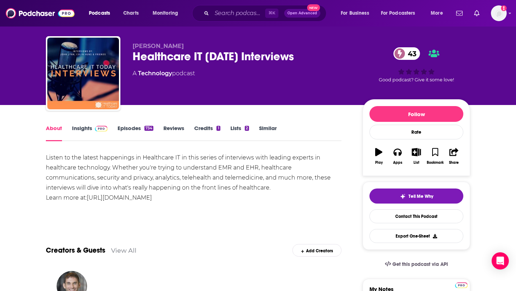
click at [90, 127] on link "Insights" at bounding box center [89, 133] width 35 height 16
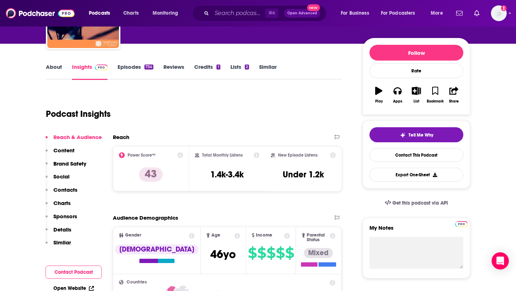
scroll to position [75, 0]
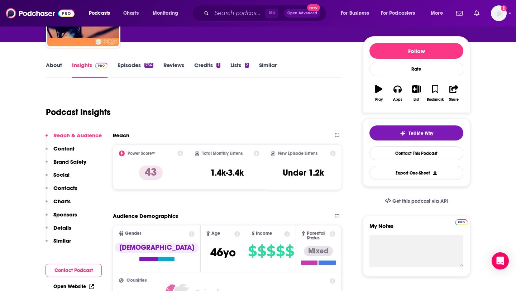
click at [181, 155] on icon at bounding box center [180, 153] width 6 height 6
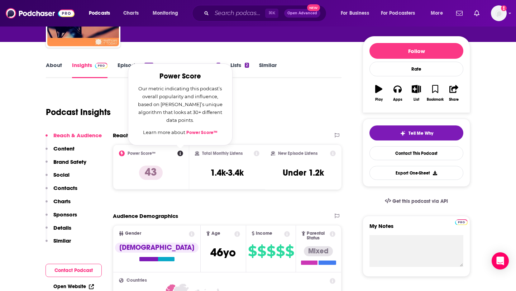
click at [269, 126] on div "Podcast Insights" at bounding box center [191, 108] width 290 height 37
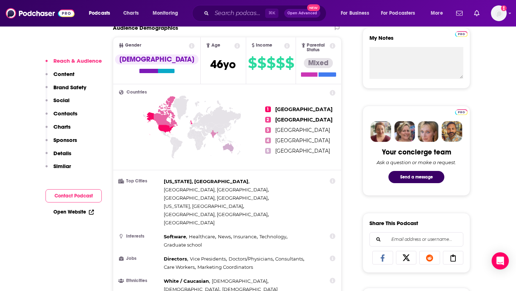
scroll to position [0, 0]
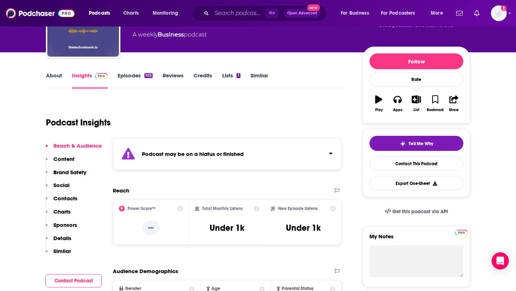
scroll to position [70, 0]
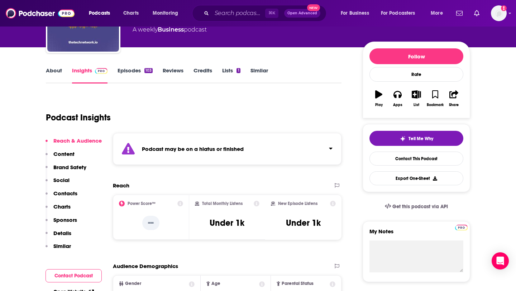
click at [138, 71] on link "Episodes 103" at bounding box center [135, 75] width 35 height 16
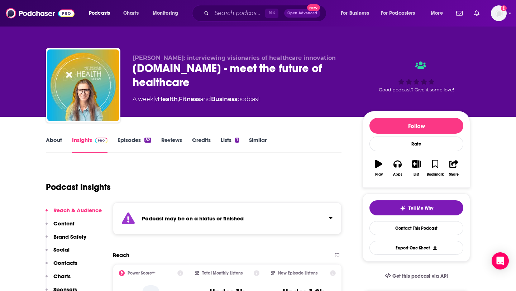
click at [135, 138] on link "Episodes 82" at bounding box center [135, 145] width 34 height 16
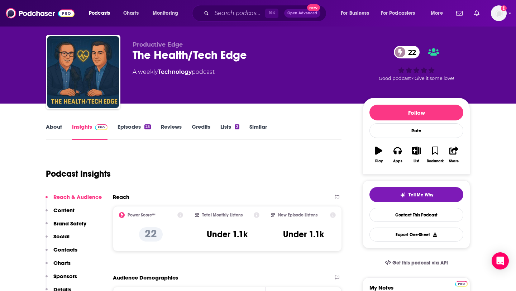
scroll to position [25, 0]
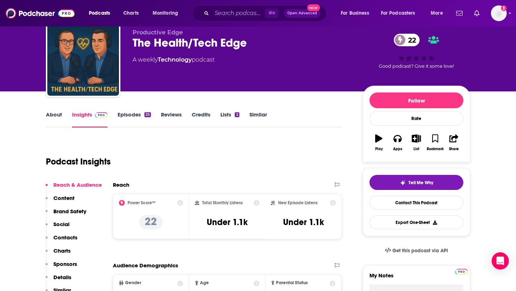
click at [137, 112] on link "Episodes 25" at bounding box center [134, 119] width 33 height 16
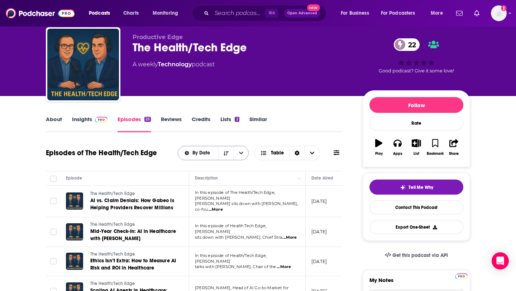
scroll to position [60, 0]
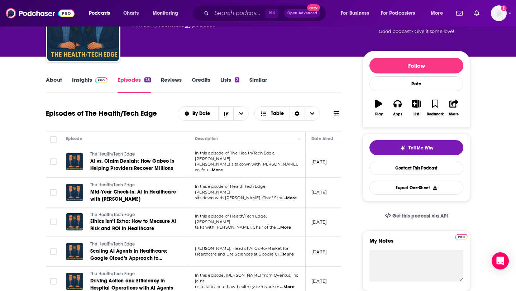
click at [50, 82] on link "About" at bounding box center [54, 84] width 16 height 16
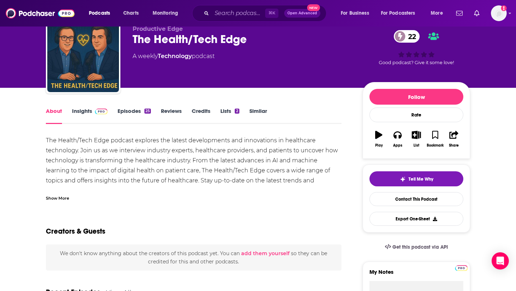
scroll to position [31, 0]
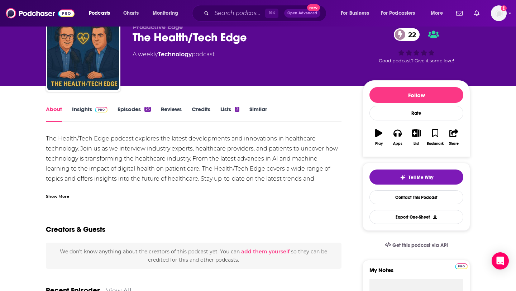
click at [139, 179] on div "The Health/Tech Edge podcast explores the latest developments and innovations i…" at bounding box center [194, 164] width 296 height 60
click at [84, 106] on link "Insights" at bounding box center [89, 114] width 35 height 16
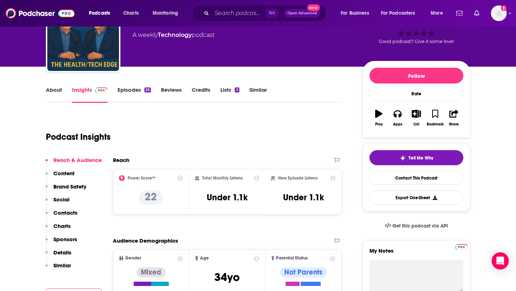
scroll to position [53, 0]
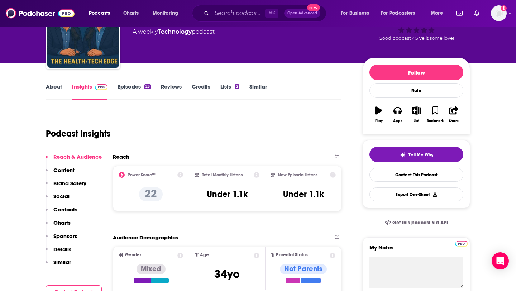
click at [132, 84] on link "Episodes 25" at bounding box center [134, 91] width 33 height 16
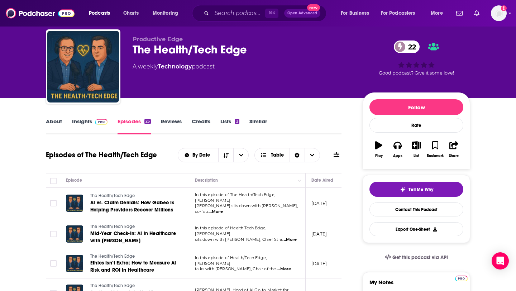
scroll to position [25, 0]
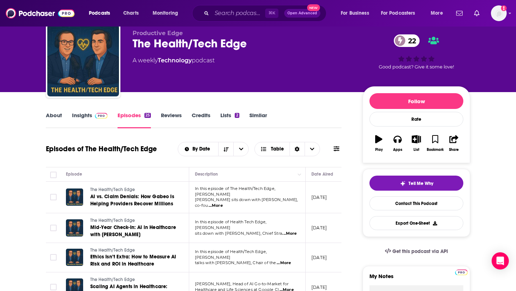
click at [95, 111] on div "About Insights Episodes 25 Reviews Credits Lists 2 Similar" at bounding box center [194, 120] width 296 height 18
click at [83, 119] on link "Insights" at bounding box center [89, 120] width 35 height 16
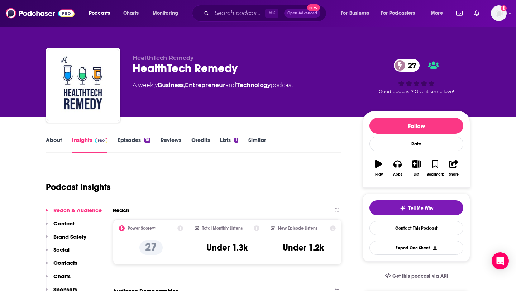
click at [142, 143] on link "Episodes 18" at bounding box center [134, 145] width 33 height 16
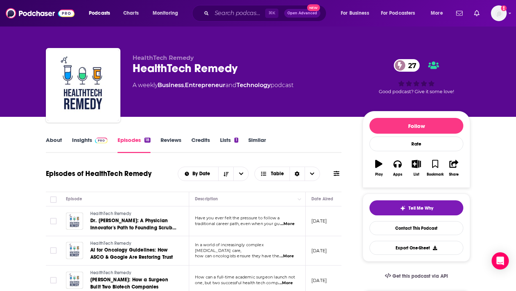
click at [51, 144] on link "About" at bounding box center [54, 145] width 16 height 16
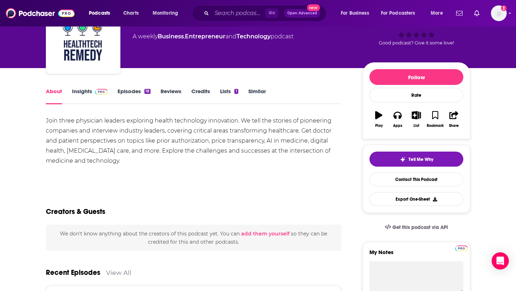
scroll to position [50, 0]
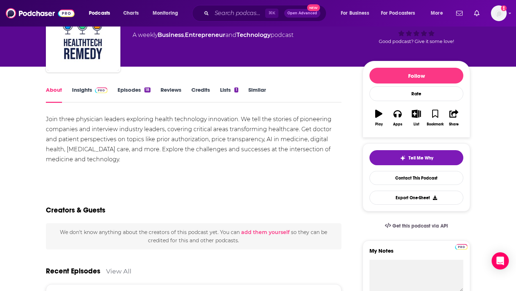
click at [145, 87] on link "Episodes 18" at bounding box center [134, 94] width 33 height 16
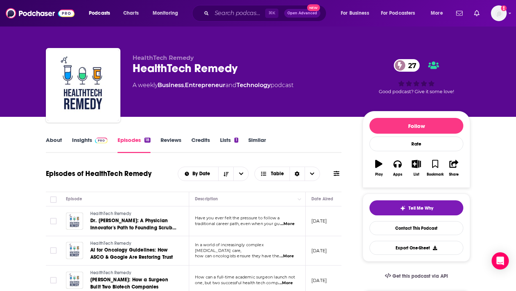
click at [95, 137] on span at bounding box center [101, 140] width 13 height 7
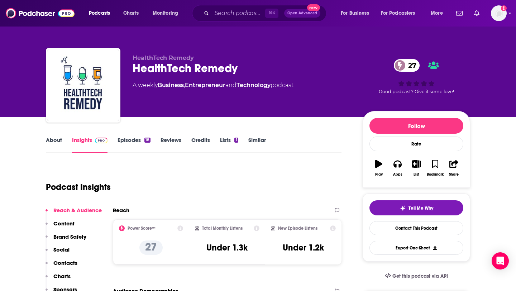
click at [53, 136] on div "About Insights Episodes 18 Reviews Credits Lists 1 Similar" at bounding box center [194, 144] width 296 height 18
click at [53, 137] on link "About" at bounding box center [54, 145] width 16 height 16
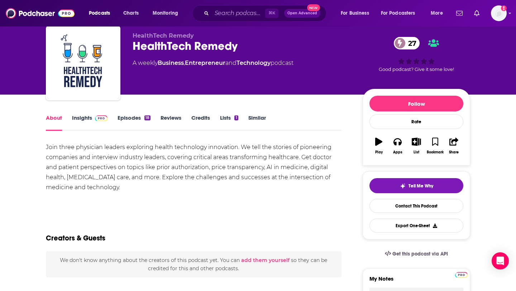
scroll to position [23, 0]
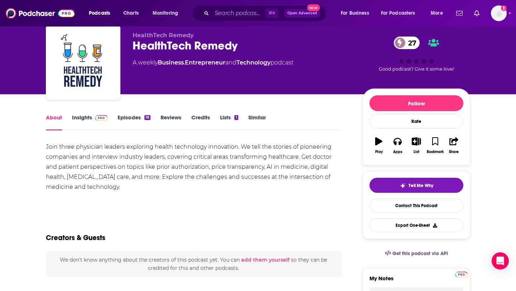
click at [134, 120] on link "Episodes 18" at bounding box center [134, 122] width 33 height 16
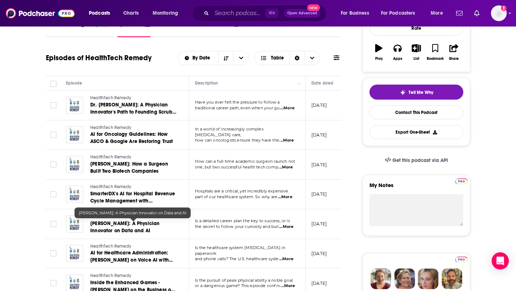
scroll to position [121, 0]
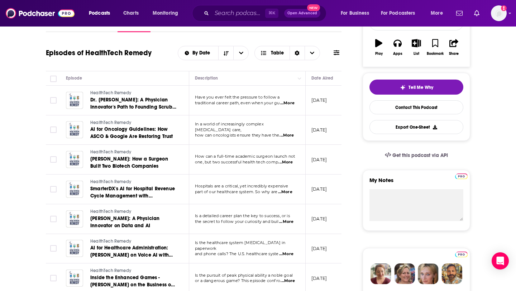
click at [292, 101] on span "...More" at bounding box center [287, 103] width 14 height 6
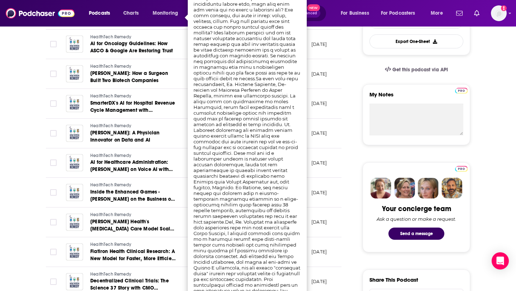
scroll to position [207, 0]
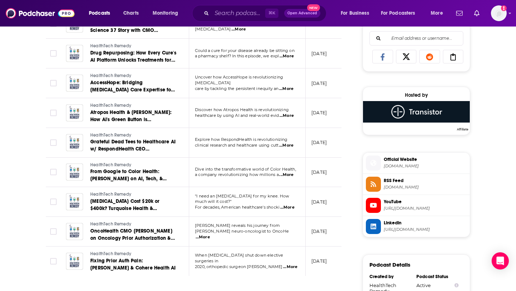
scroll to position [464, 0]
click at [291, 114] on span "...More" at bounding box center [286, 116] width 14 height 6
click at [329, 131] on td "June 4, 2025" at bounding box center [329, 143] width 47 height 30
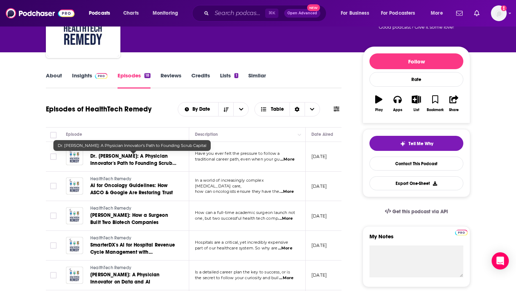
scroll to position [0, 0]
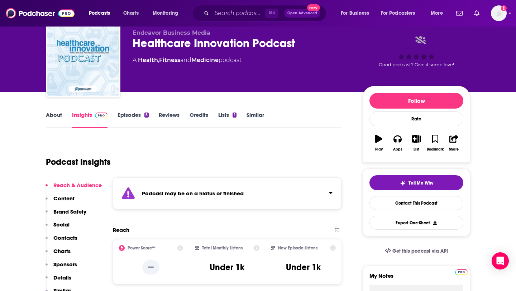
scroll to position [25, 0]
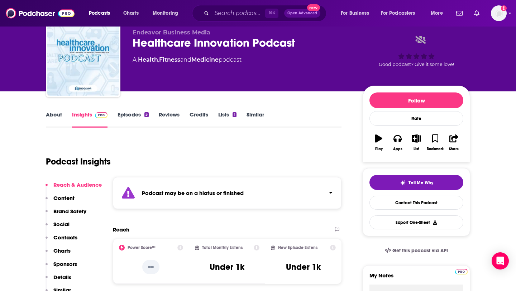
click at [135, 111] on link "Episodes 5" at bounding box center [133, 119] width 31 height 16
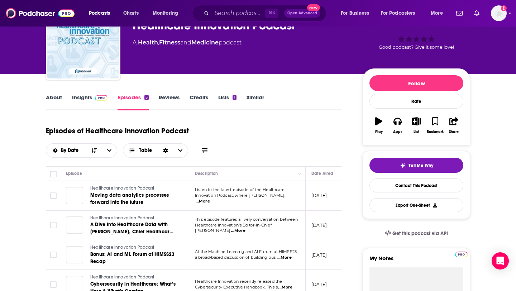
scroll to position [48, 0]
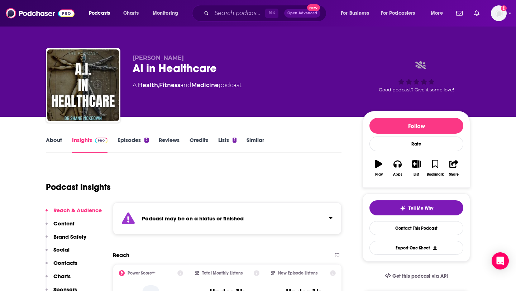
click at [136, 140] on link "Episodes 2" at bounding box center [133, 145] width 31 height 16
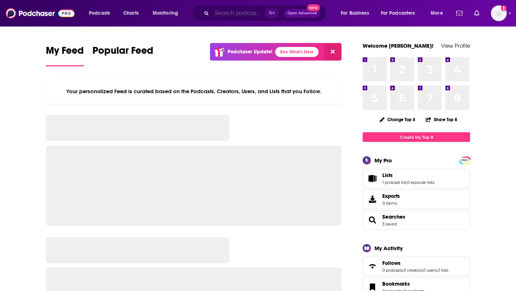
click at [233, 12] on input "Search podcasts, credits, & more..." at bounding box center [238, 13] width 53 height 11
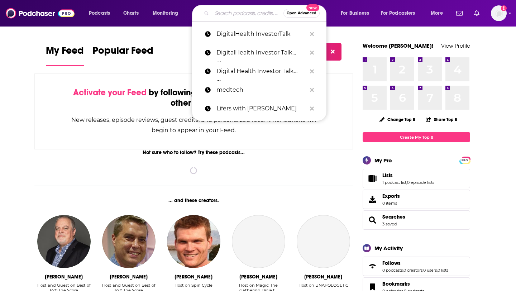
paste input "The Health/Tech Edge"
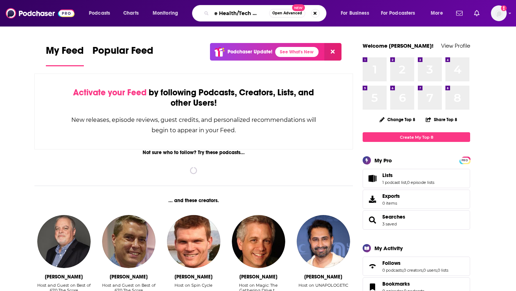
type input "The Health/Tech Edge"
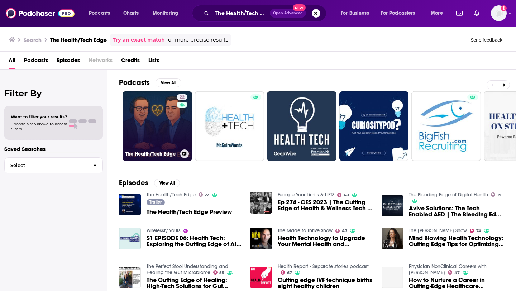
click at [165, 130] on link "22 The Health/Tech Edge" at bounding box center [158, 126] width 70 height 70
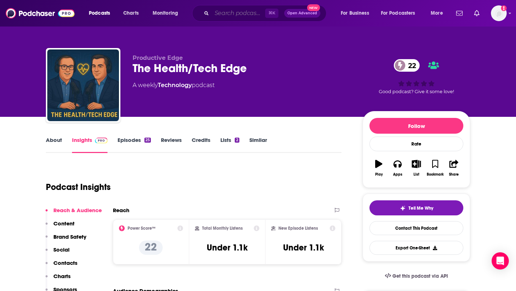
click at [222, 13] on input "Search podcasts, credits, & more..." at bounding box center [238, 13] width 53 height 11
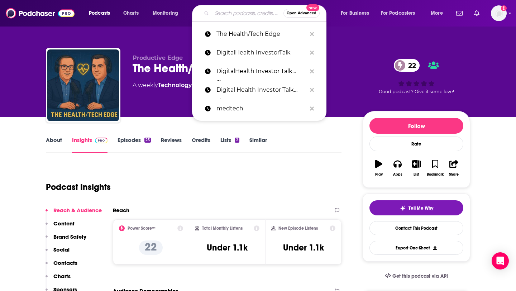
paste input "Digital Health Unplugged"
type input "Digital Health Unplugged"
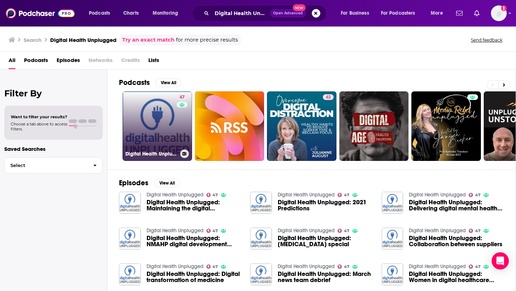
click at [161, 131] on link "47 Digital Health Unplugged" at bounding box center [158, 126] width 70 height 70
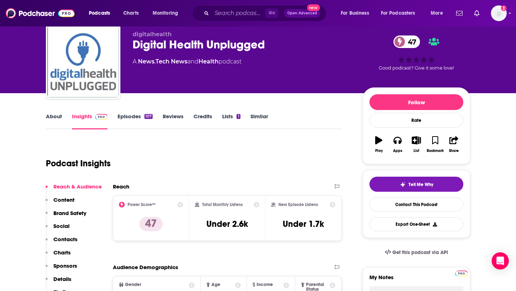
scroll to position [40, 0]
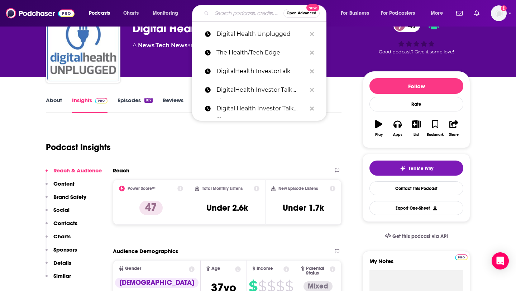
click at [239, 13] on input "Search podcasts, credits, & more..." at bounding box center [248, 13] width 72 height 11
paste input "Bright Spots in Healthcare"
type input "Bright Spots in Healthcare"
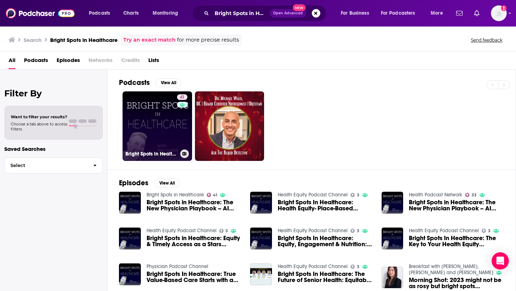
click at [165, 129] on link "41 Bright Spots in Healthcare" at bounding box center [158, 126] width 70 height 70
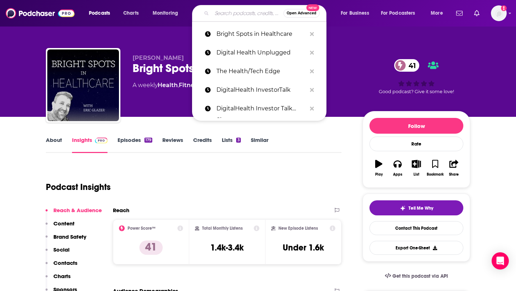
click at [225, 13] on input "Search podcasts, credits, & more..." at bounding box center [248, 13] width 72 height 11
paste input "HealthTech Remedy"
type input "HealthTech Remedy"
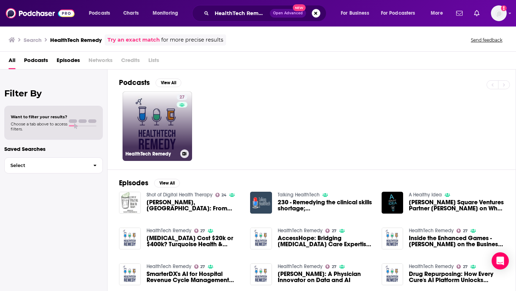
click at [164, 118] on link "27 HealthTech Remedy" at bounding box center [158, 126] width 70 height 70
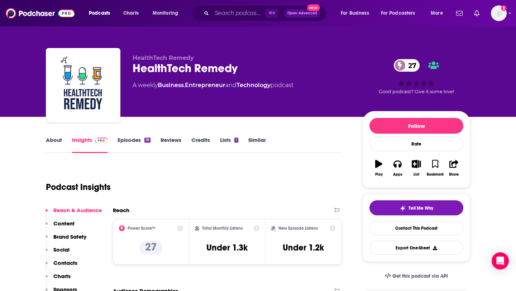
scroll to position [9, 0]
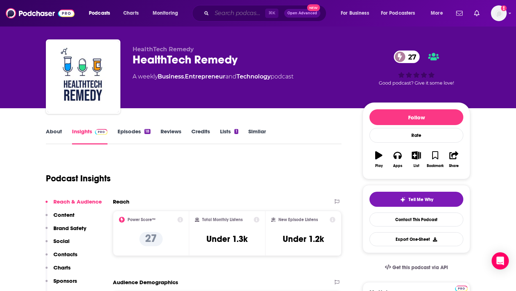
click at [225, 12] on input "Search podcasts, credits, & more..." at bounding box center [238, 13] width 53 height 11
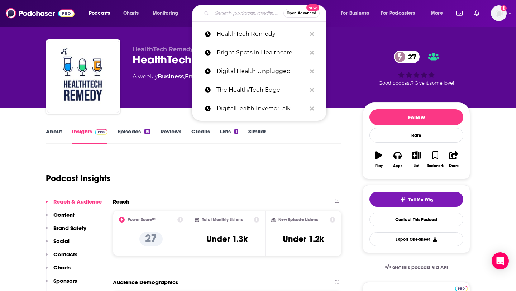
paste input "The Top Line"
type input "The Top Line"
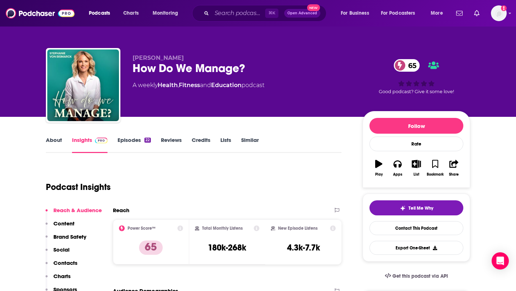
click at [55, 139] on link "About" at bounding box center [54, 145] width 16 height 16
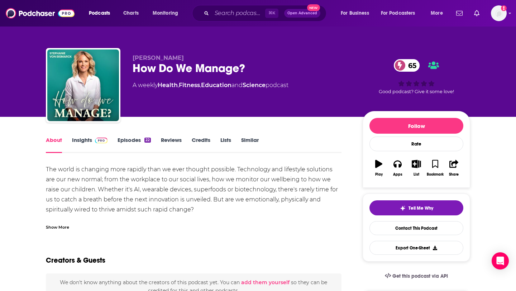
click at [47, 227] on div "Show More" at bounding box center [57, 226] width 23 height 7
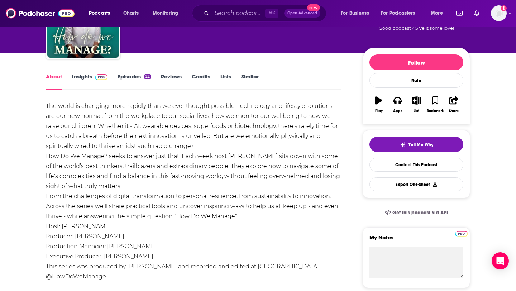
scroll to position [64, 0]
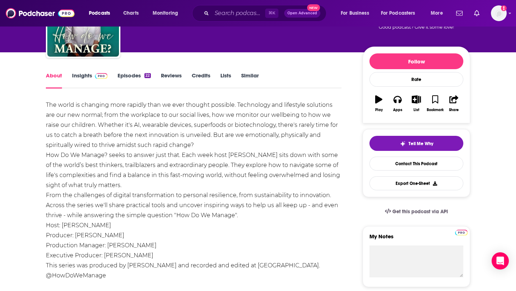
click at [138, 75] on link "Episodes 22" at bounding box center [134, 80] width 33 height 16
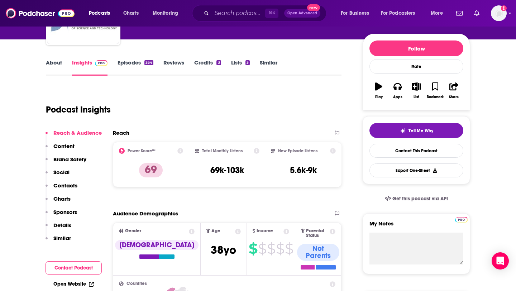
scroll to position [78, 0]
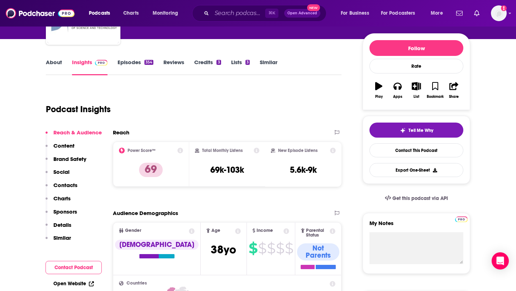
click at [140, 63] on link "Episodes 354" at bounding box center [136, 67] width 36 height 16
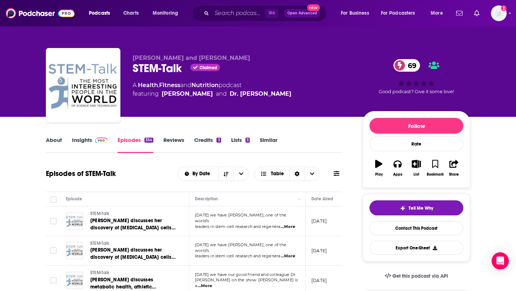
click at [52, 140] on link "About" at bounding box center [54, 145] width 16 height 16
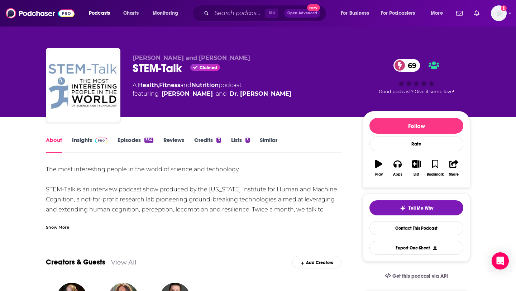
click at [63, 215] on div "The most interesting people in the world of science and technology. STEM-Talk i…" at bounding box center [194, 197] width 296 height 66
click at [59, 224] on div "Show More" at bounding box center [57, 226] width 23 height 7
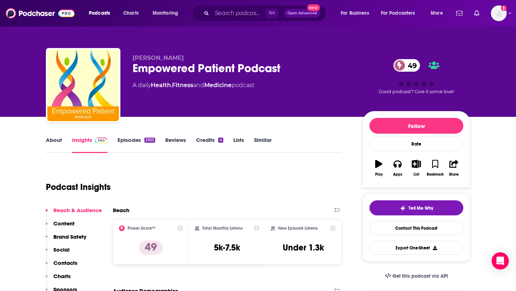
click at [137, 138] on link "Episodes 2353" at bounding box center [137, 145] width 38 height 16
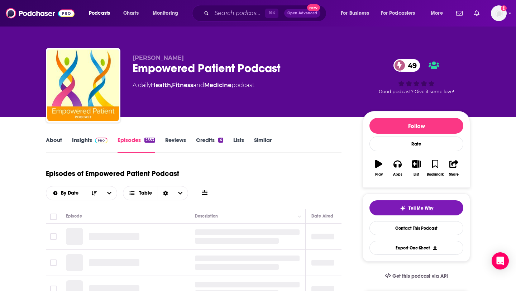
click at [55, 140] on link "About" at bounding box center [54, 145] width 16 height 16
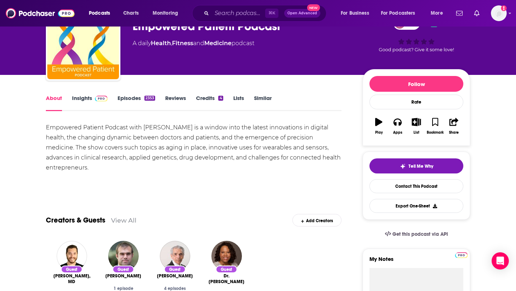
scroll to position [48, 0]
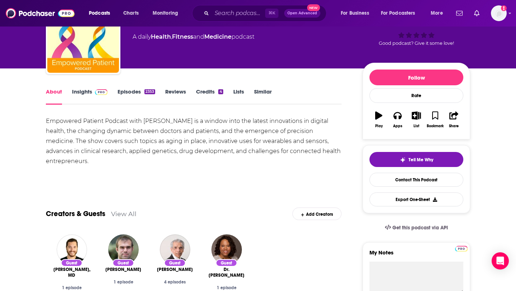
click at [138, 94] on link "Episodes 2353" at bounding box center [137, 96] width 38 height 16
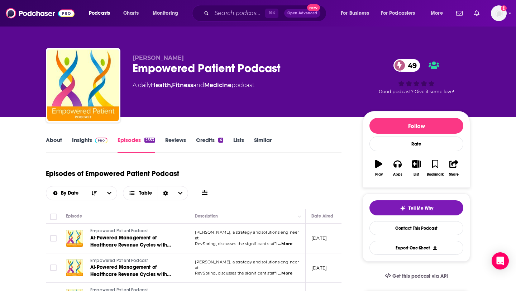
click at [95, 139] on img at bounding box center [101, 141] width 13 height 6
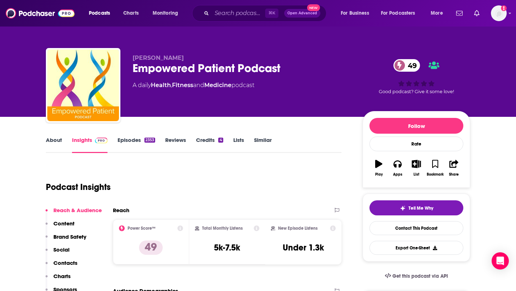
click at [149, 143] on link "Episodes 2353" at bounding box center [137, 145] width 38 height 16
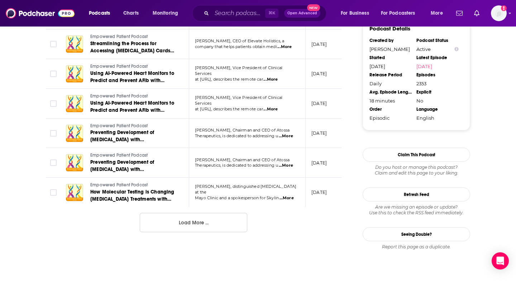
scroll to position [759, 0]
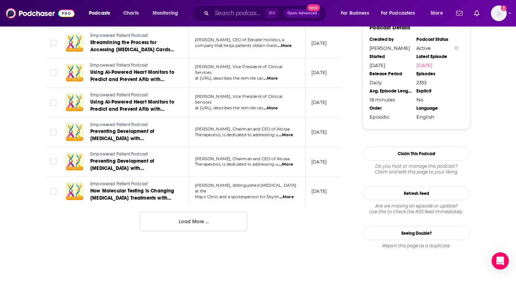
click at [198, 221] on button "Load More ..." at bounding box center [193, 221] width 107 height 19
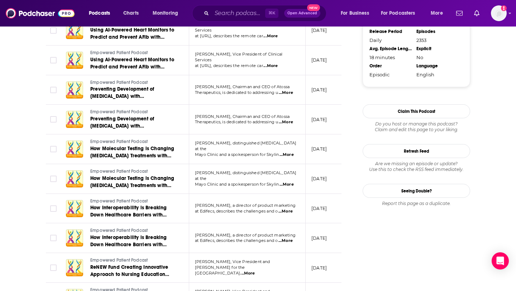
scroll to position [862, 0]
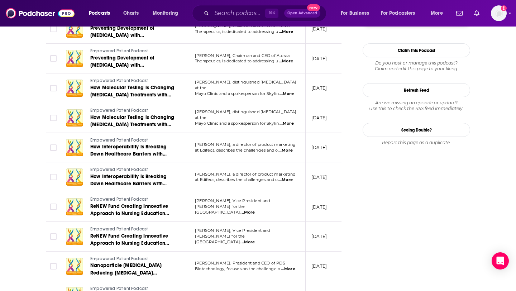
click at [327, 148] on p "August 27, 2025" at bounding box center [318, 147] width 15 height 6
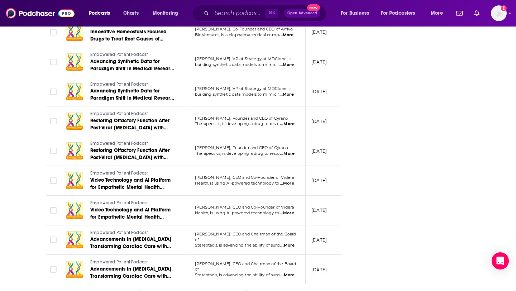
scroll to position [1452, 0]
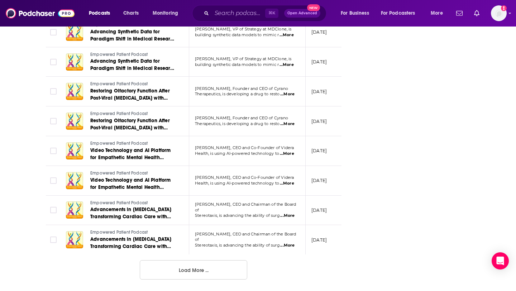
click at [181, 267] on button "Load More ..." at bounding box center [193, 269] width 107 height 19
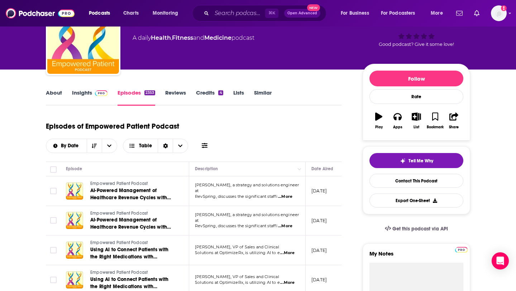
scroll to position [0, 0]
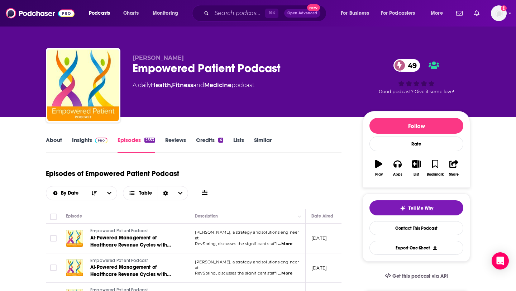
click at [105, 142] on img at bounding box center [101, 141] width 13 height 6
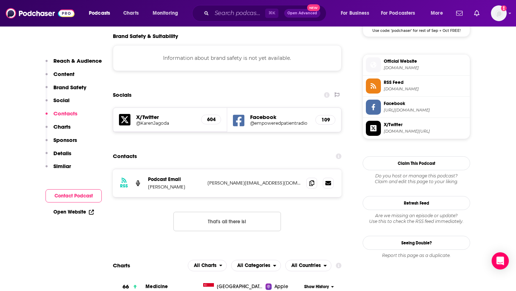
scroll to position [635, 0]
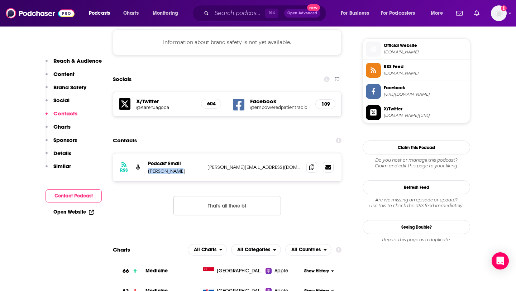
drag, startPoint x: 147, startPoint y: 145, endPoint x: 188, endPoint y: 145, distance: 41.6
click at [188, 153] on div "RSS Podcast Email Karen Jagoda karen@empoweredpatientpodcast.com karen@empowere…" at bounding box center [227, 167] width 229 height 28
copy p "Karen Jagoda"
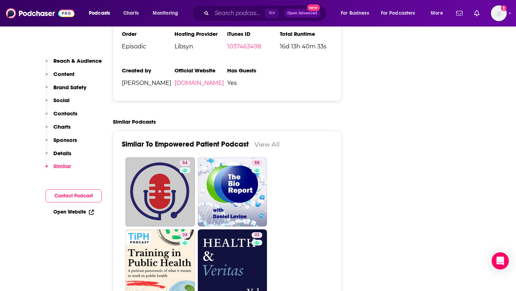
scroll to position [1208, 0]
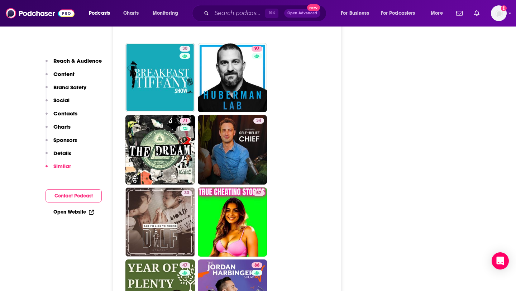
scroll to position [2474, 0]
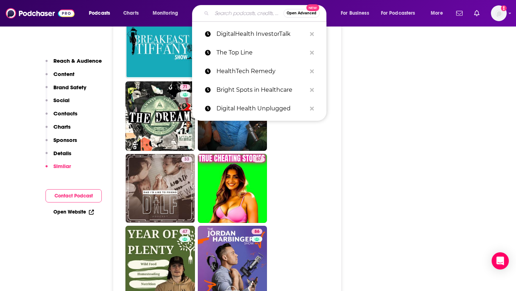
click at [237, 14] on input "Search podcasts, credits, & more..." at bounding box center [248, 13] width 72 height 11
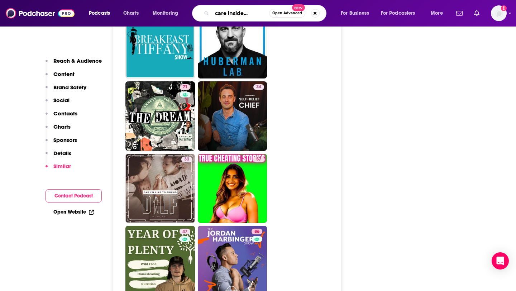
type input "healthcare insider podcast"
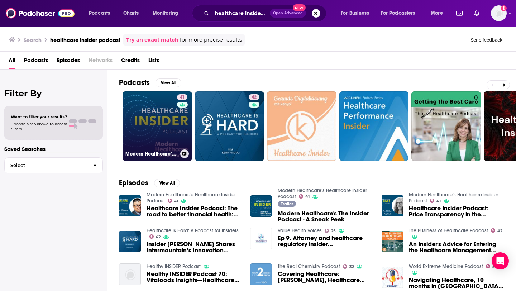
click at [164, 127] on link "41 Modern Healthcare’s Healthcare Insider Podcast" at bounding box center [158, 126] width 70 height 70
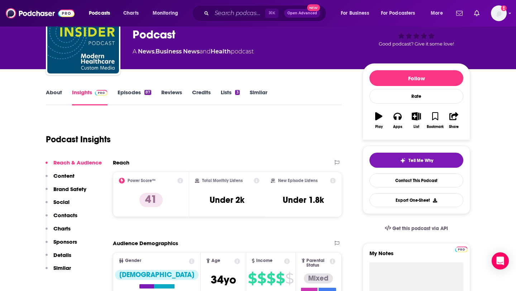
scroll to position [66, 0]
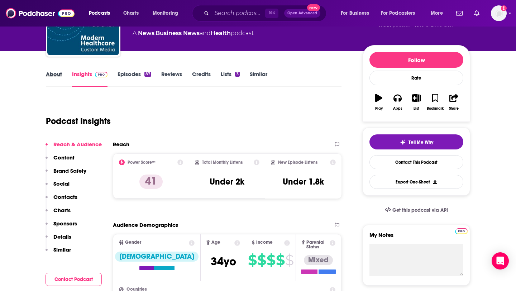
click at [62, 75] on div "About" at bounding box center [59, 79] width 26 height 16
click at [57, 74] on link "About" at bounding box center [54, 79] width 16 height 16
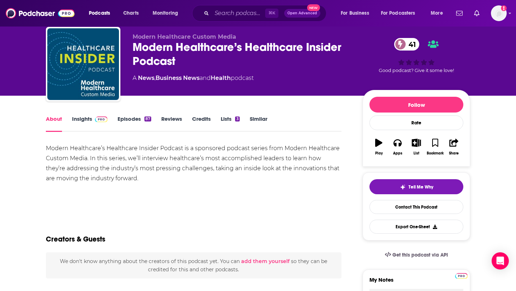
scroll to position [19, 0]
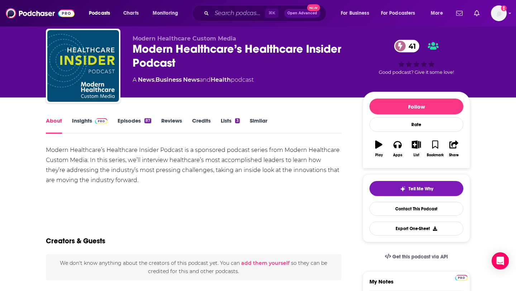
click at [131, 124] on link "Episodes 87" at bounding box center [135, 125] width 34 height 16
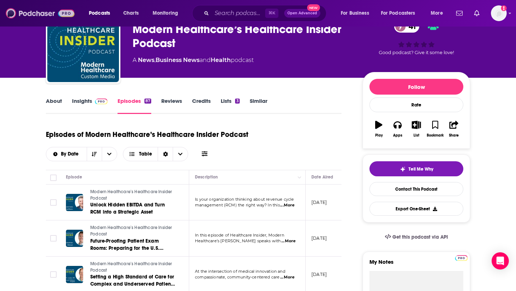
scroll to position [39, 0]
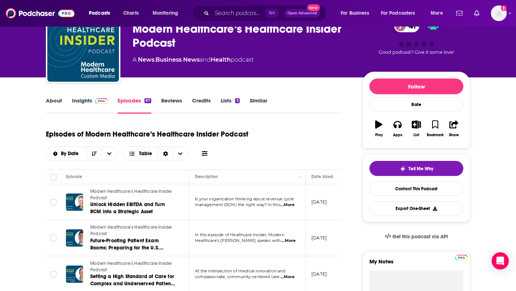
click at [97, 100] on img at bounding box center [101, 101] width 13 height 6
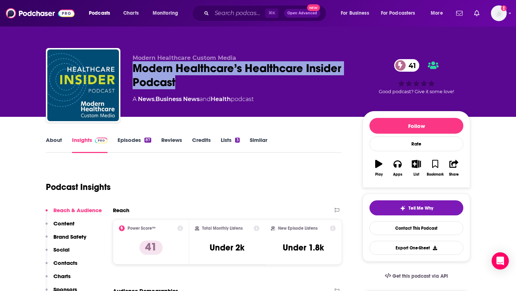
drag, startPoint x: 130, startPoint y: 67, endPoint x: 183, endPoint y: 83, distance: 55.9
click at [184, 83] on div "Modern Healthcare Custom Media Modern Healthcare’s Healthcare Insider Podcast 4…" at bounding box center [258, 86] width 424 height 77
copy h2 "Modern Healthcare’s Healthcare Insider Podcast"
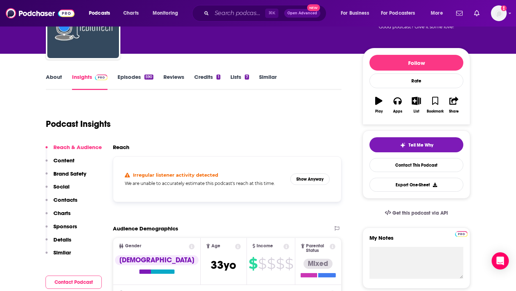
scroll to position [64, 0]
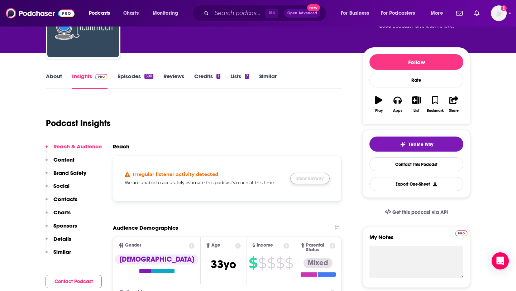
click at [312, 177] on button "Show Anyway" at bounding box center [309, 178] width 39 height 11
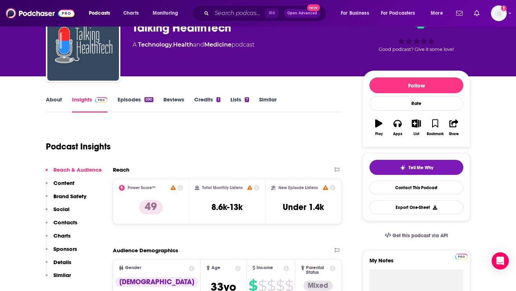
scroll to position [33, 0]
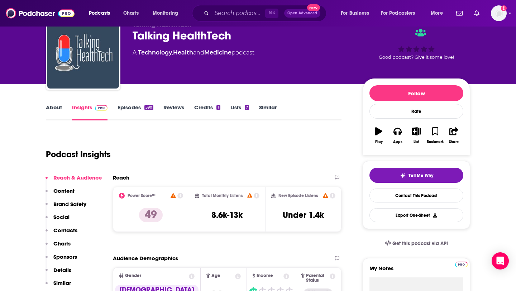
click at [130, 107] on link "Episodes 590" at bounding box center [136, 112] width 36 height 16
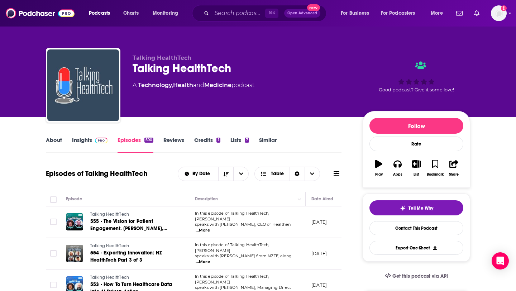
click at [58, 136] on div "About Insights Episodes 590 Reviews Credits 1 Lists 7 Similar" at bounding box center [194, 144] width 296 height 18
click at [92, 141] on span at bounding box center [99, 140] width 15 height 7
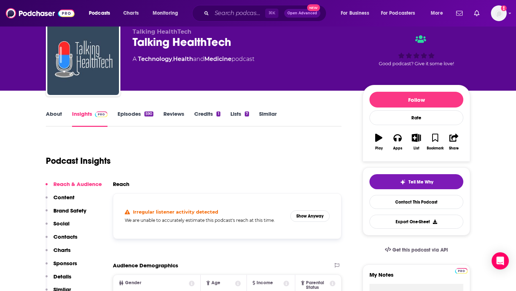
scroll to position [45, 0]
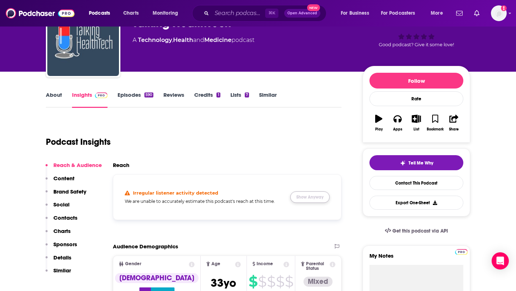
click at [312, 199] on button "Show Anyway" at bounding box center [309, 196] width 39 height 11
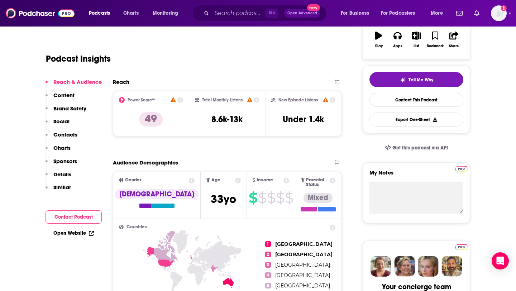
scroll to position [0, 0]
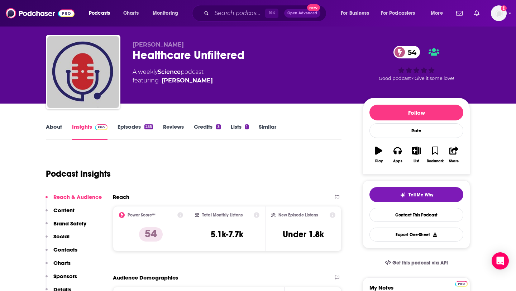
scroll to position [11, 0]
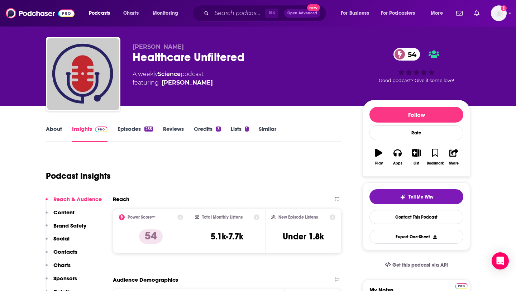
click at [53, 129] on link "About" at bounding box center [54, 133] width 16 height 16
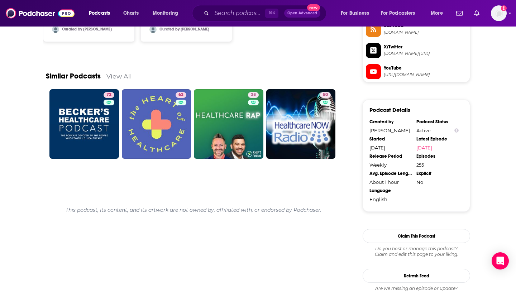
scroll to position [674, 0]
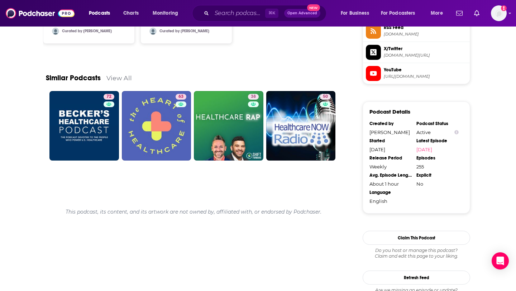
click at [117, 71] on div "Similar Podcasts View All" at bounding box center [194, 73] width 296 height 35
click at [119, 77] on link "View All" at bounding box center [118, 78] width 25 height 8
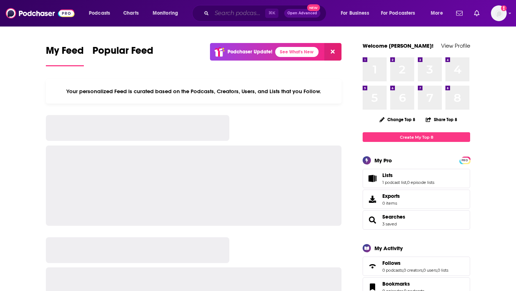
click at [222, 15] on input "Search podcasts, credits, & more..." at bounding box center [238, 13] width 53 height 11
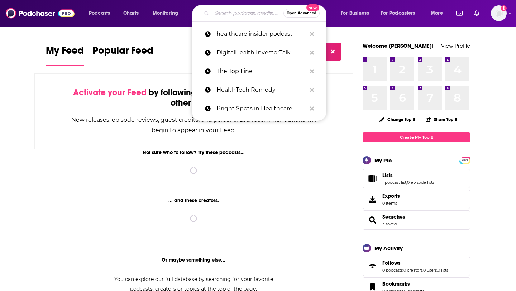
paste input "The Top Line"
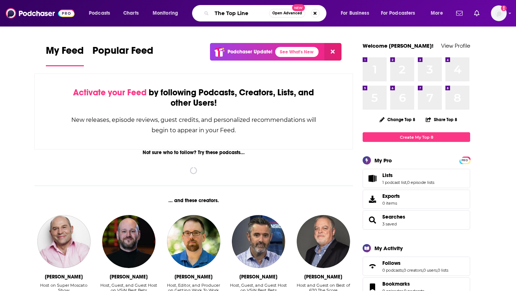
type input "The Top Line"
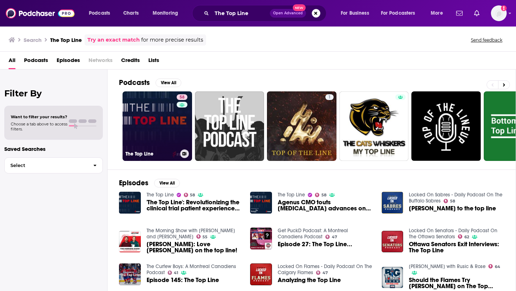
click at [168, 131] on link "58 The Top Line" at bounding box center [158, 126] width 70 height 70
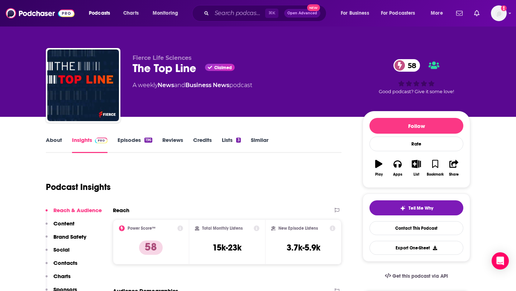
click at [51, 139] on link "About" at bounding box center [54, 145] width 16 height 16
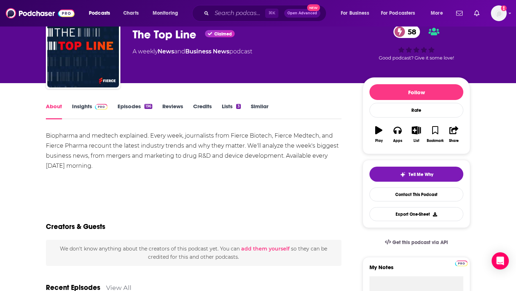
scroll to position [34, 0]
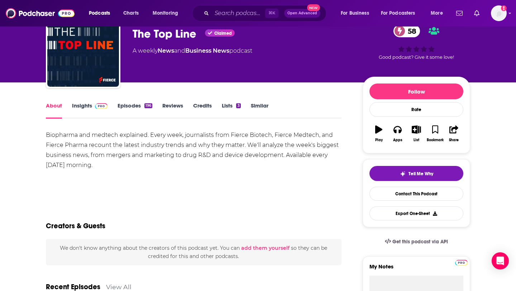
click at [141, 105] on link "Episodes 196" at bounding box center [135, 110] width 35 height 16
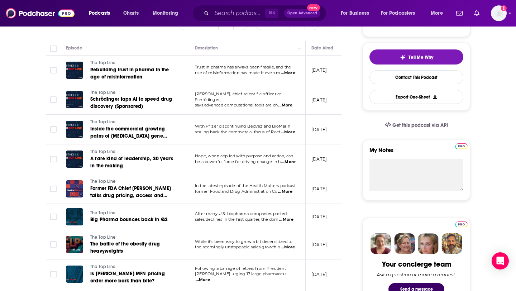
scroll to position [152, 0]
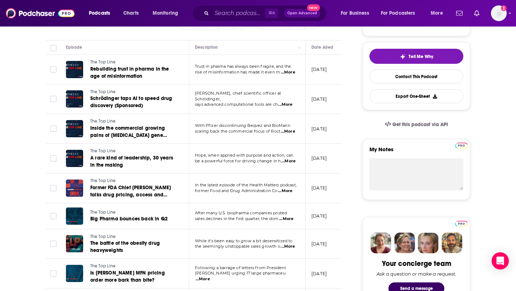
click at [291, 129] on p "With Pfizer discontinuing Beqvez and BioMarin" at bounding box center [247, 126] width 104 height 6
click at [292, 131] on span "...More" at bounding box center [288, 132] width 14 height 6
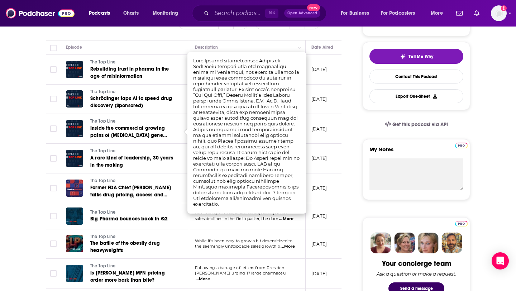
click at [327, 132] on p "[DATE]" at bounding box center [318, 129] width 15 height 6
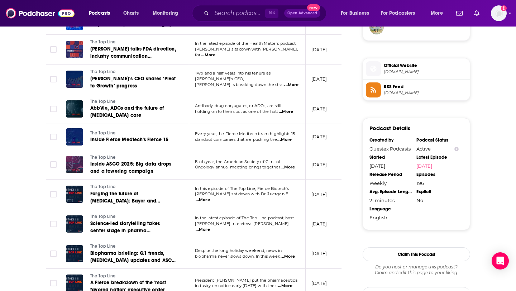
scroll to position [551, 0]
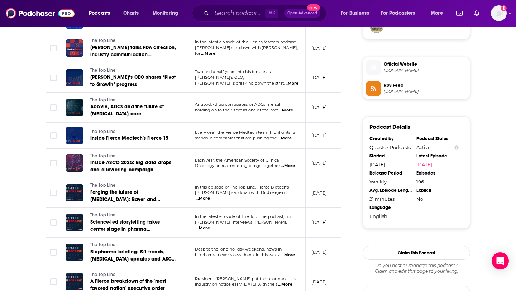
click at [288, 132] on p "Every year, the Fierce Medtech team highlights 15" at bounding box center [247, 133] width 104 height 6
click at [289, 135] on span "...More" at bounding box center [284, 138] width 14 height 6
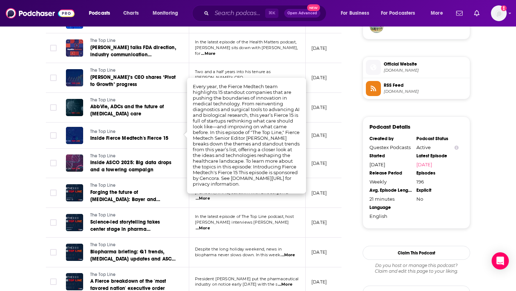
click at [344, 130] on div "About Insights Episodes 196 Reviews Credits Lists 3 Similar Episodes of The Top…" at bounding box center [198, 54] width 328 height 941
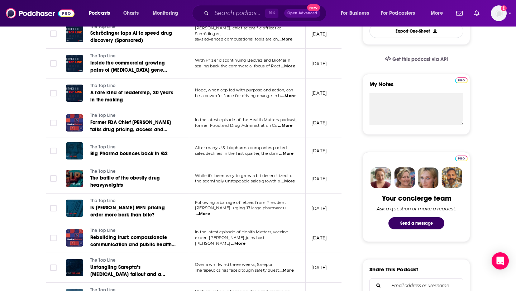
scroll to position [81, 0]
